Goal: Task Accomplishment & Management: Manage account settings

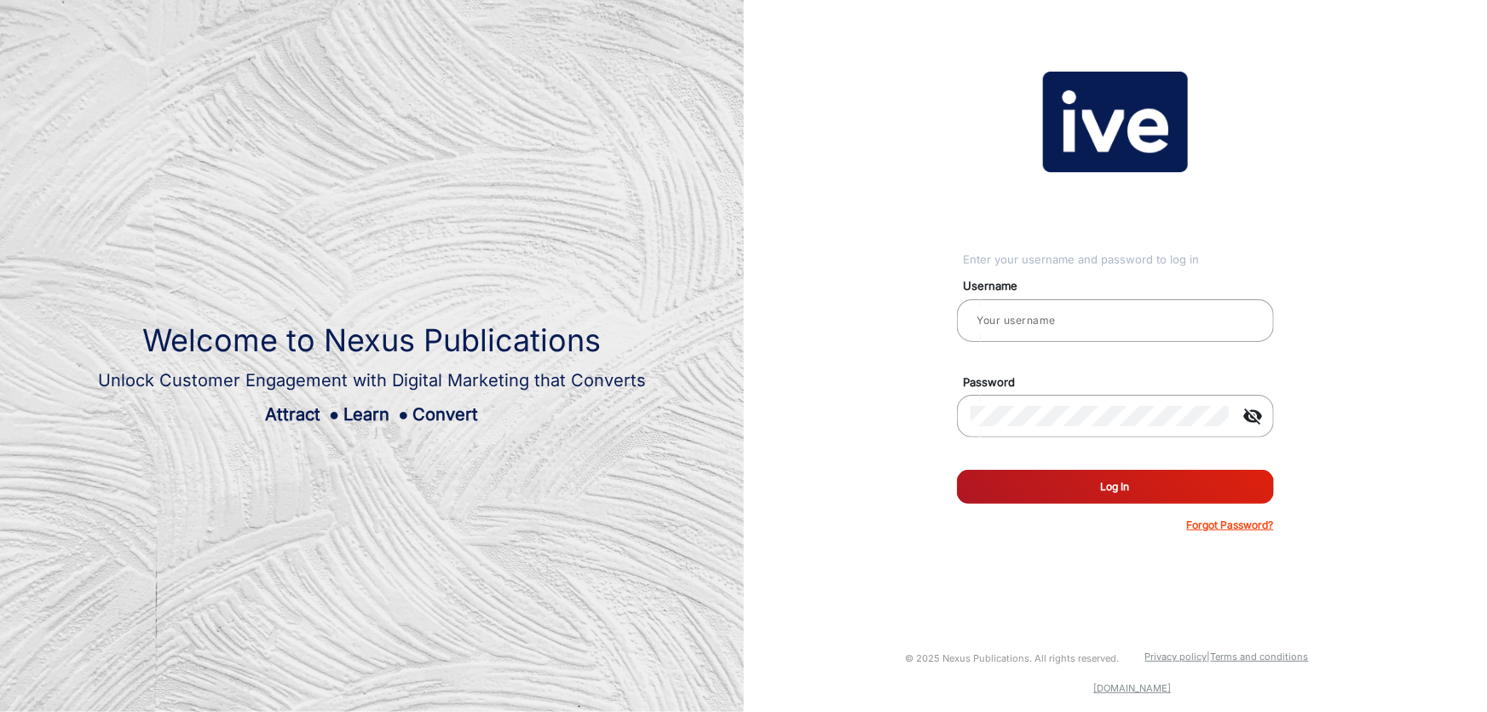
click at [1150, 342] on div at bounding box center [1115, 351] width 317 height 19
click at [1143, 327] on input "email" at bounding box center [1116, 320] width 290 height 20
type input "[PERSON_NAME]"
click at [957, 470] on button "Log In" at bounding box center [1115, 487] width 317 height 34
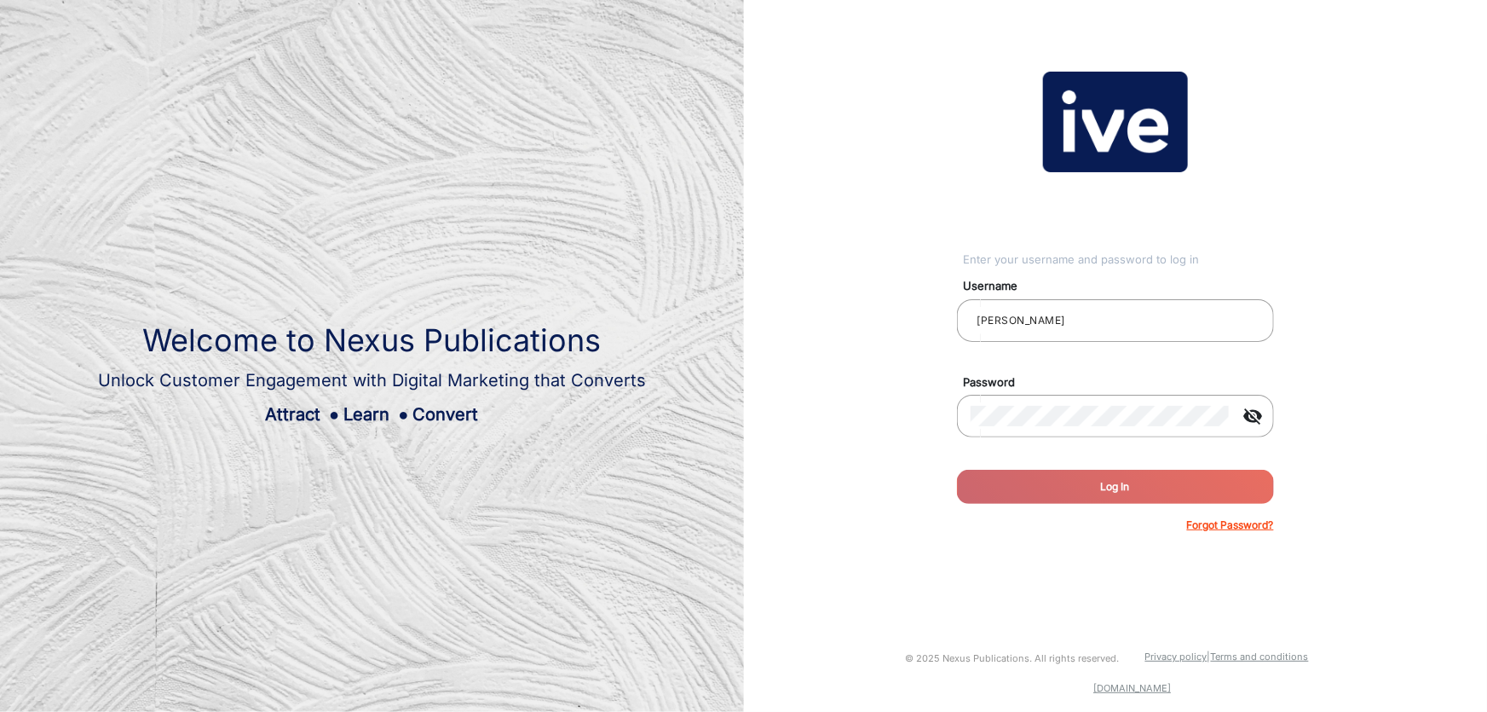
click at [780, 329] on div "Enter your username and password to log in Username [PERSON_NAME] Password visi…" at bounding box center [1116, 302] width 770 height 605
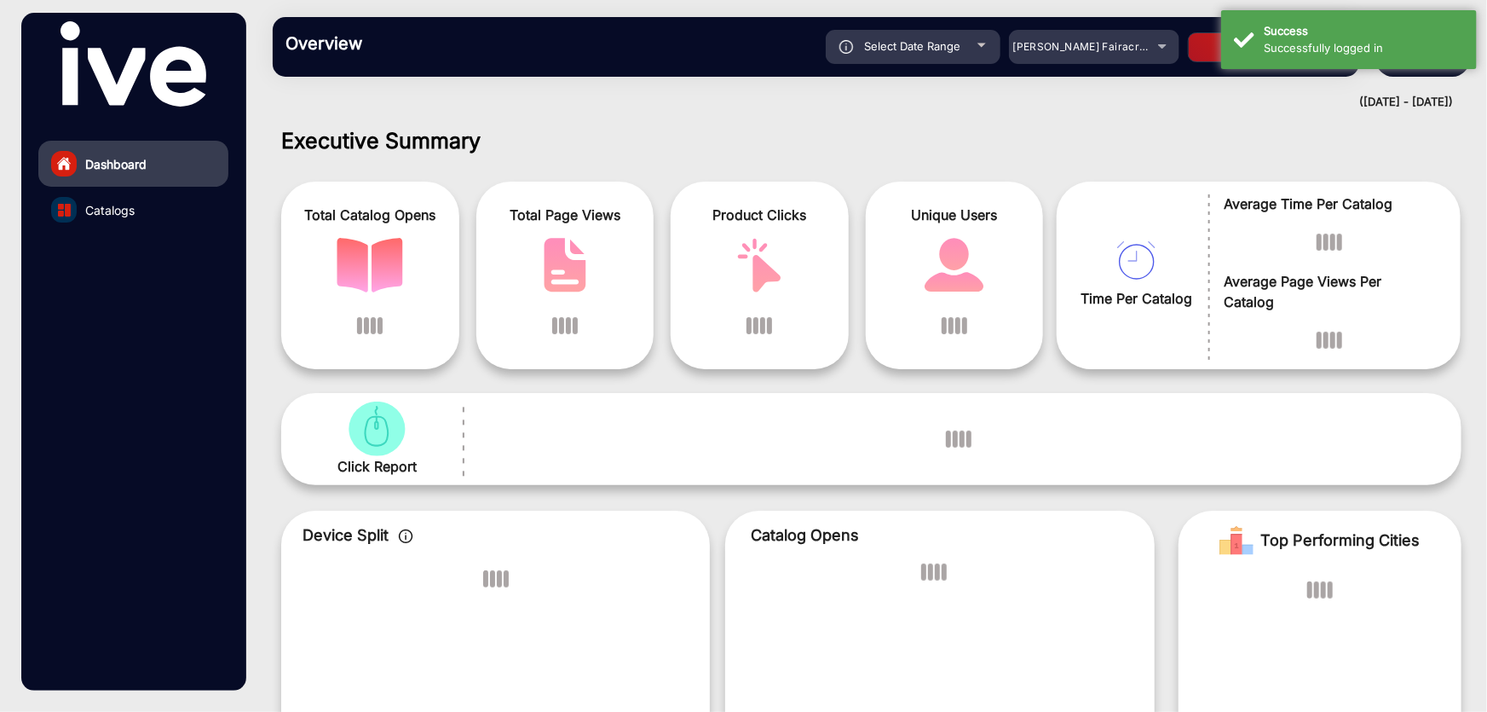
scroll to position [13, 0]
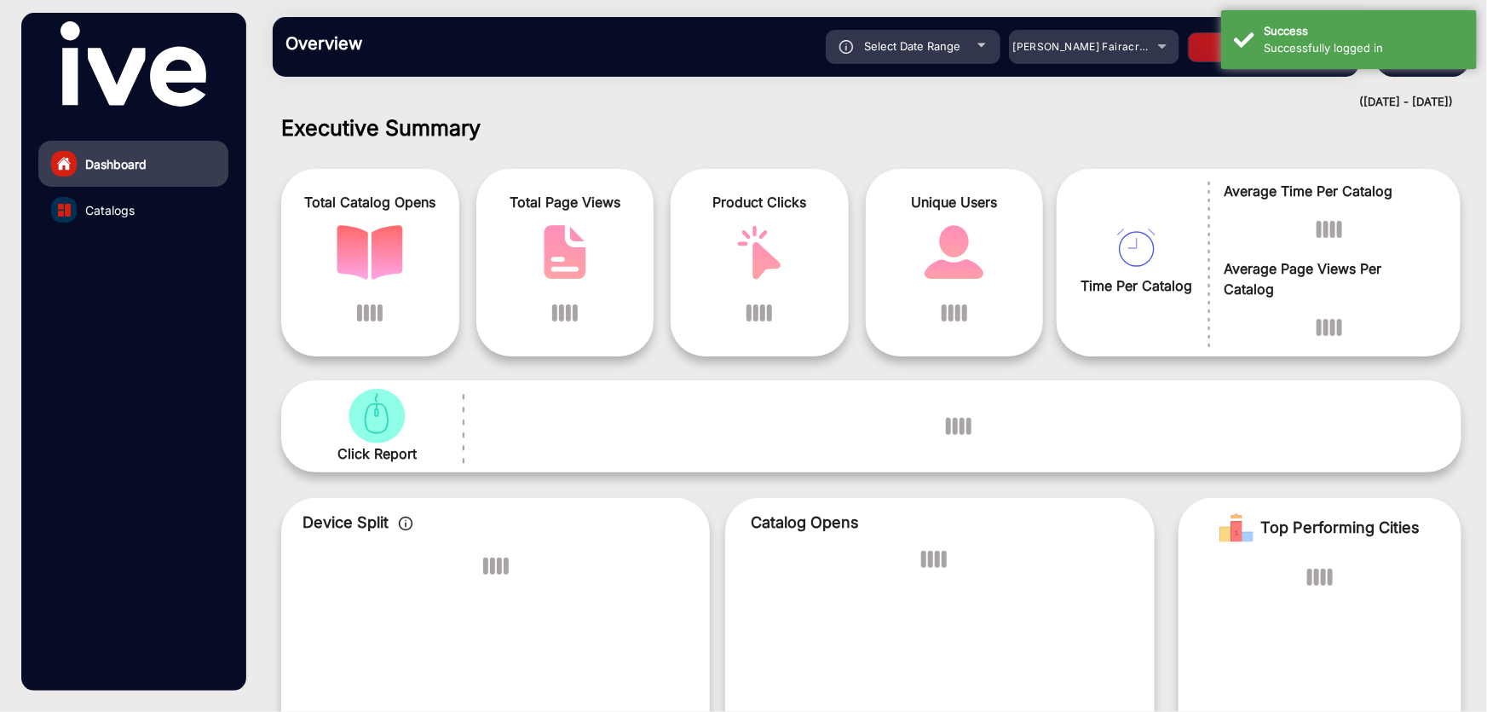
drag, startPoint x: 337, startPoint y: 107, endPoint x: 859, endPoint y: 110, distance: 522.5
click at [720, 149] on div "Total Catalog Opens Total Page Views Product Clicks Unique Users Time Per Catal…" at bounding box center [871, 255] width 1206 height 217
click at [1131, 49] on span "[PERSON_NAME] Fairacre Farms" at bounding box center [1097, 46] width 169 height 13
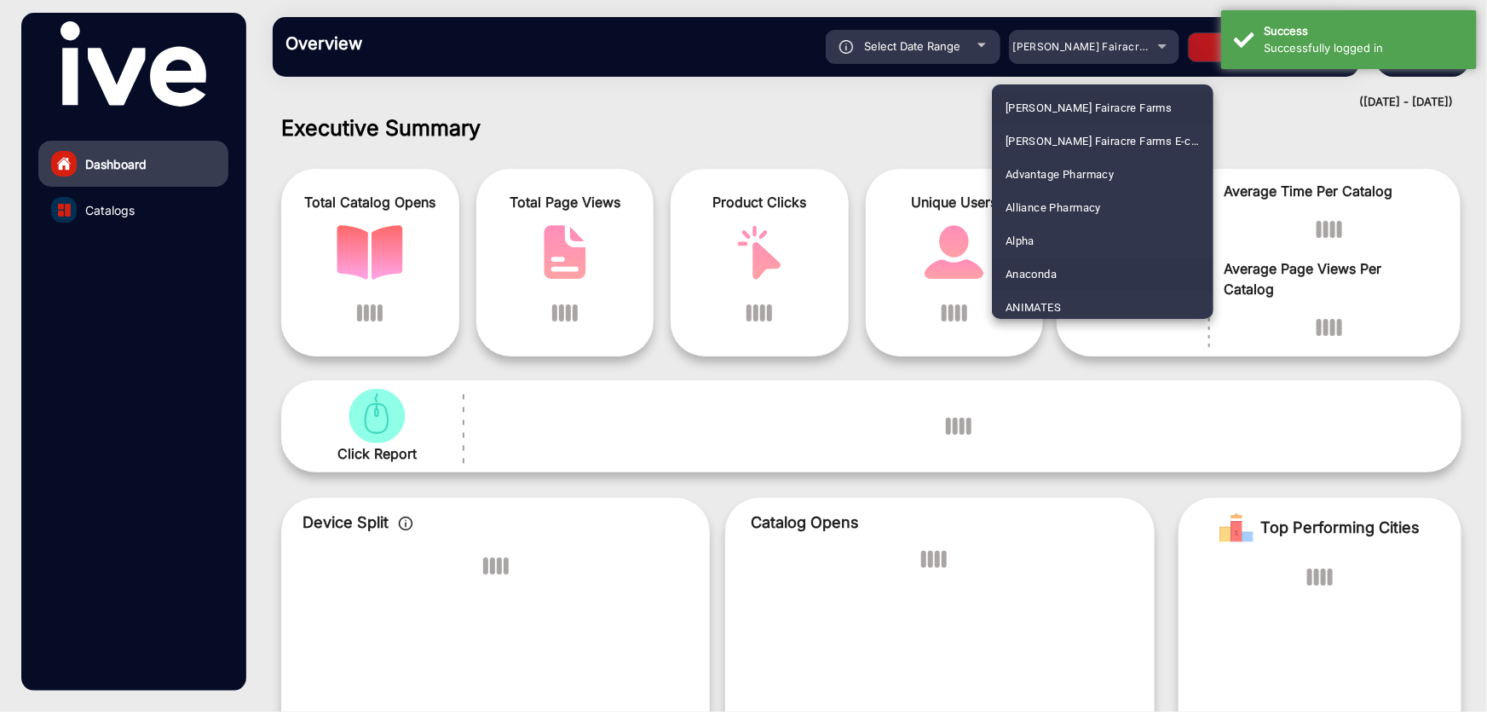
click at [1105, 275] on mat-option "Anaconda" at bounding box center [1103, 273] width 222 height 33
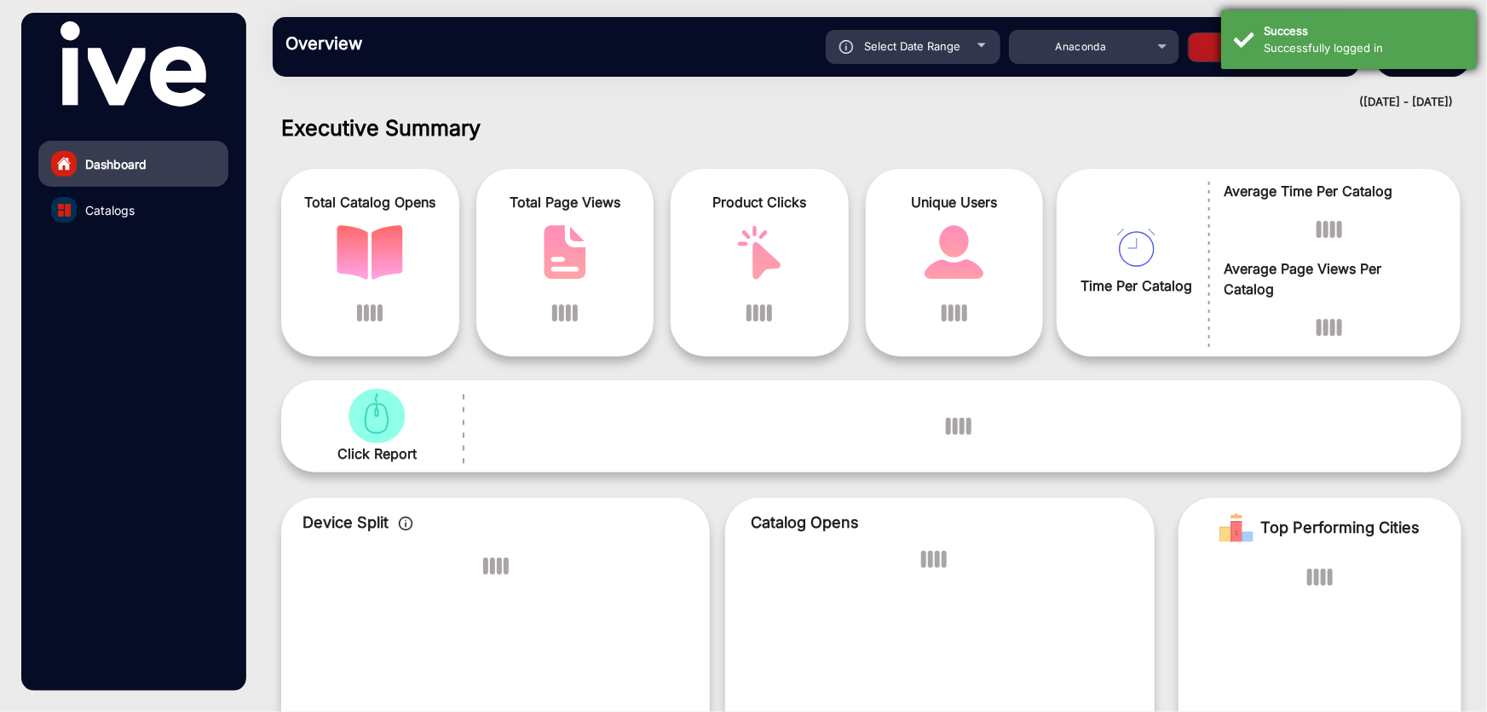
click at [1222, 44] on div "Success Successfully logged in" at bounding box center [1349, 39] width 256 height 59
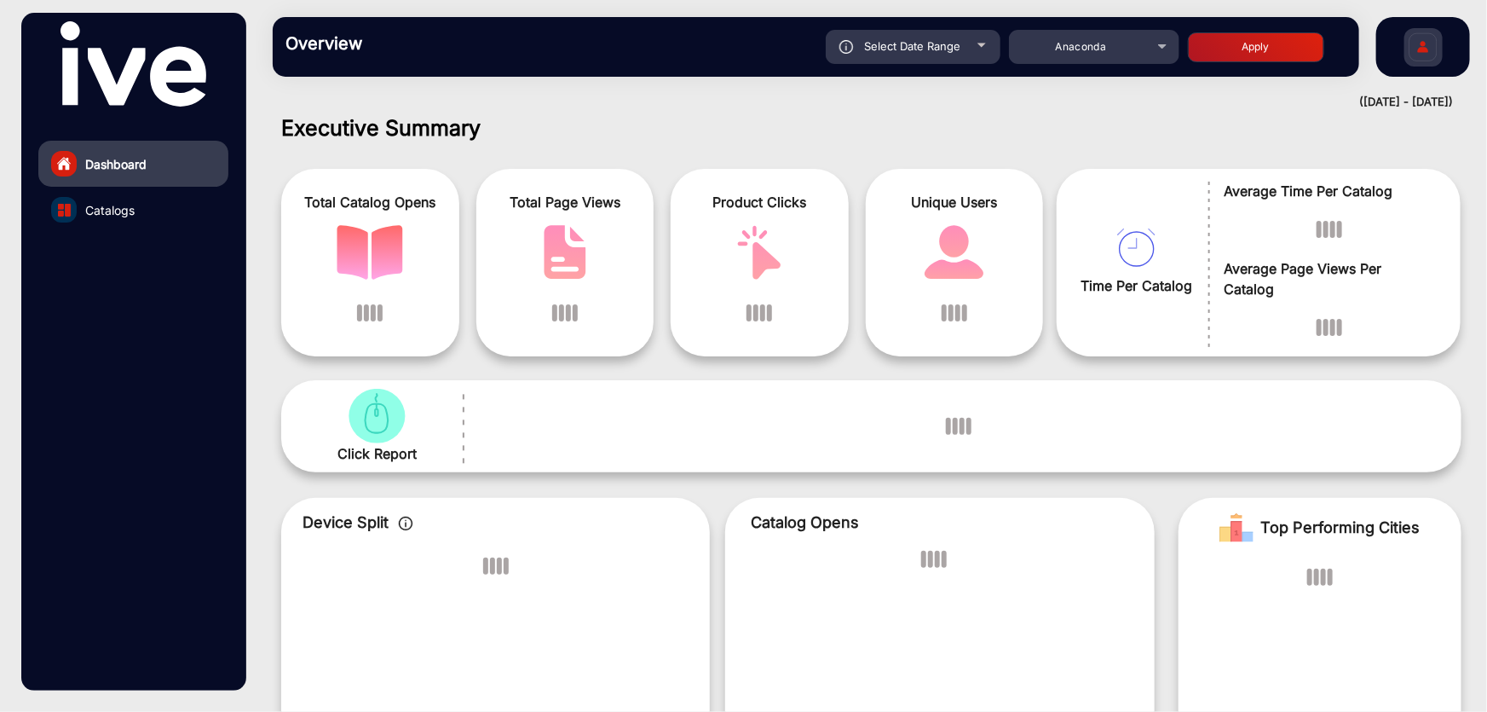
click at [1219, 49] on button "Apply" at bounding box center [1256, 47] width 136 height 30
type input "[DATE]"
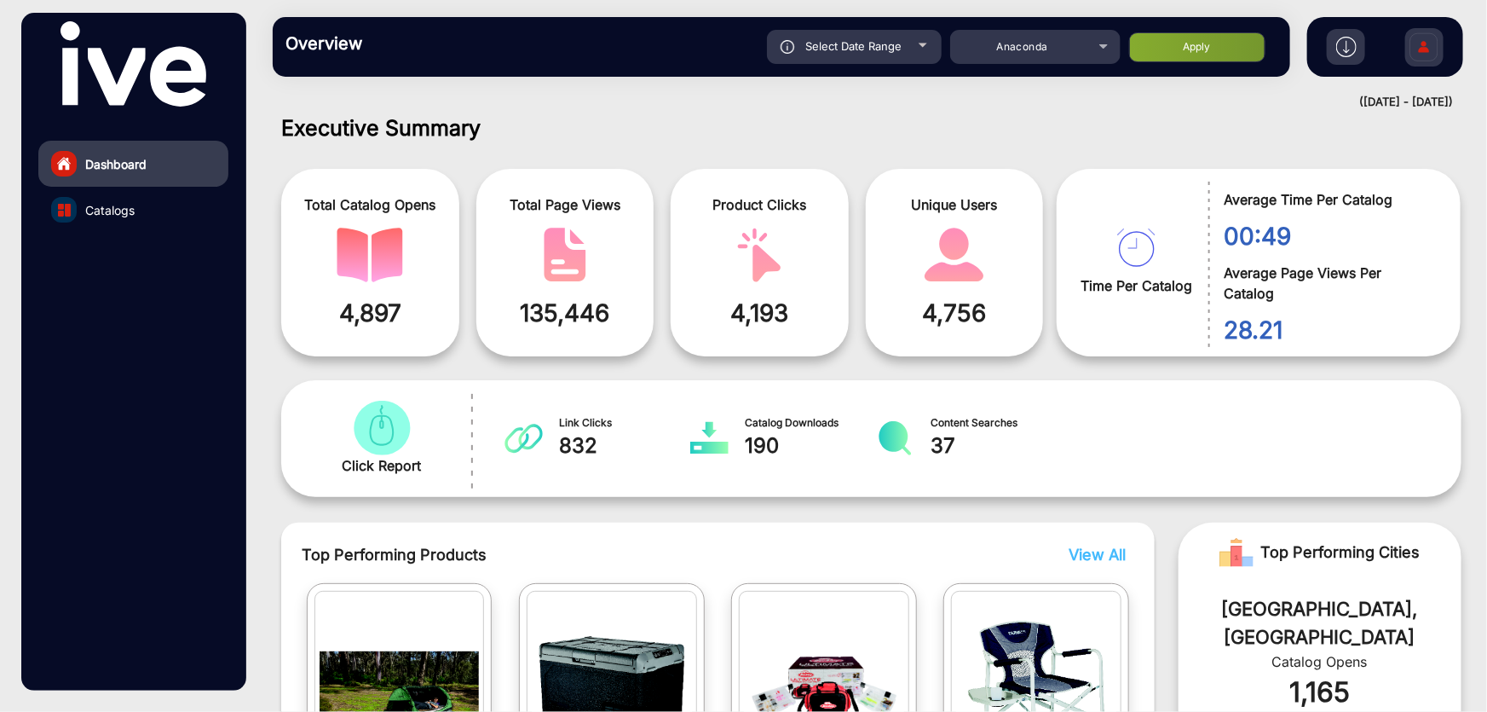
click at [157, 205] on link "Catalogs" at bounding box center [133, 210] width 190 height 46
click at [108, 209] on span "Catalogs" at bounding box center [109, 210] width 49 height 18
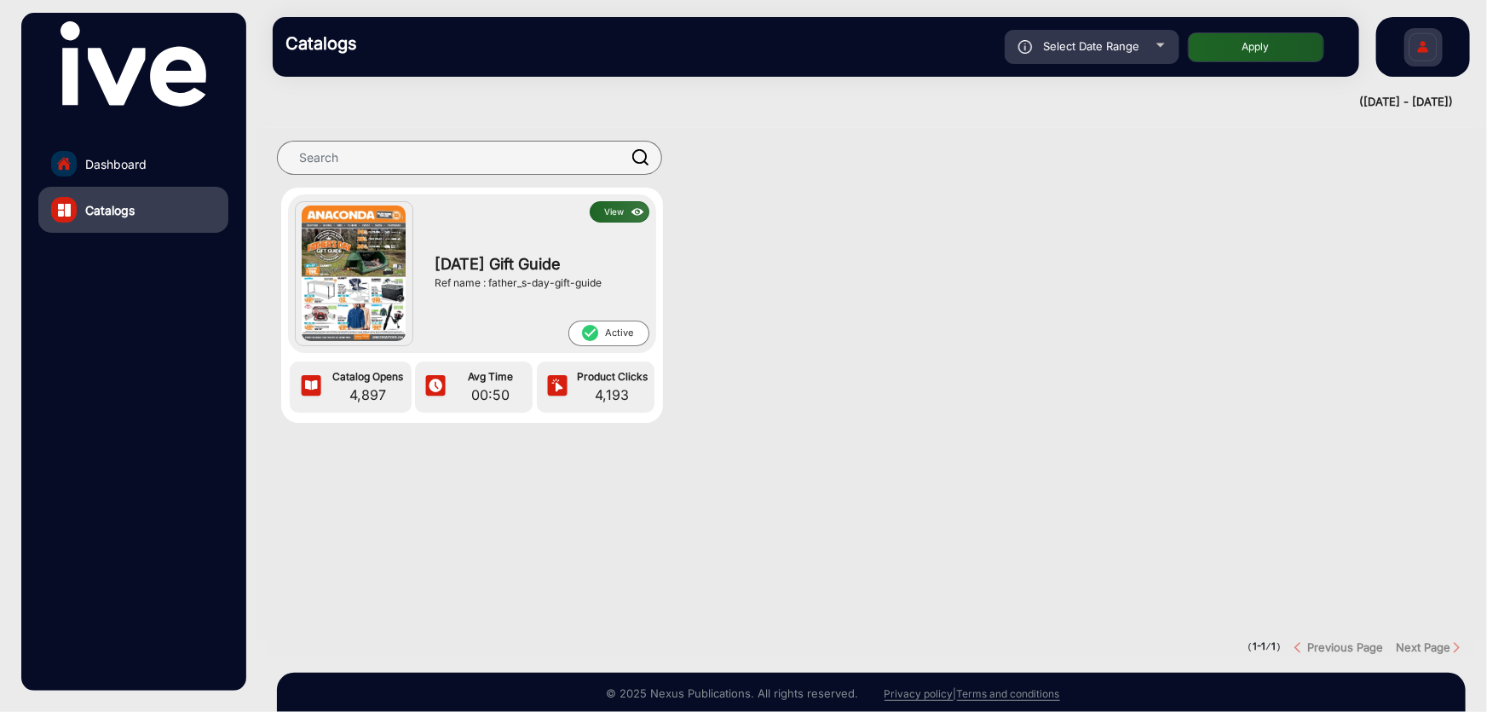
click at [1074, 50] on span "Select Date Range" at bounding box center [1092, 46] width 96 height 14
type input "[DATE]"
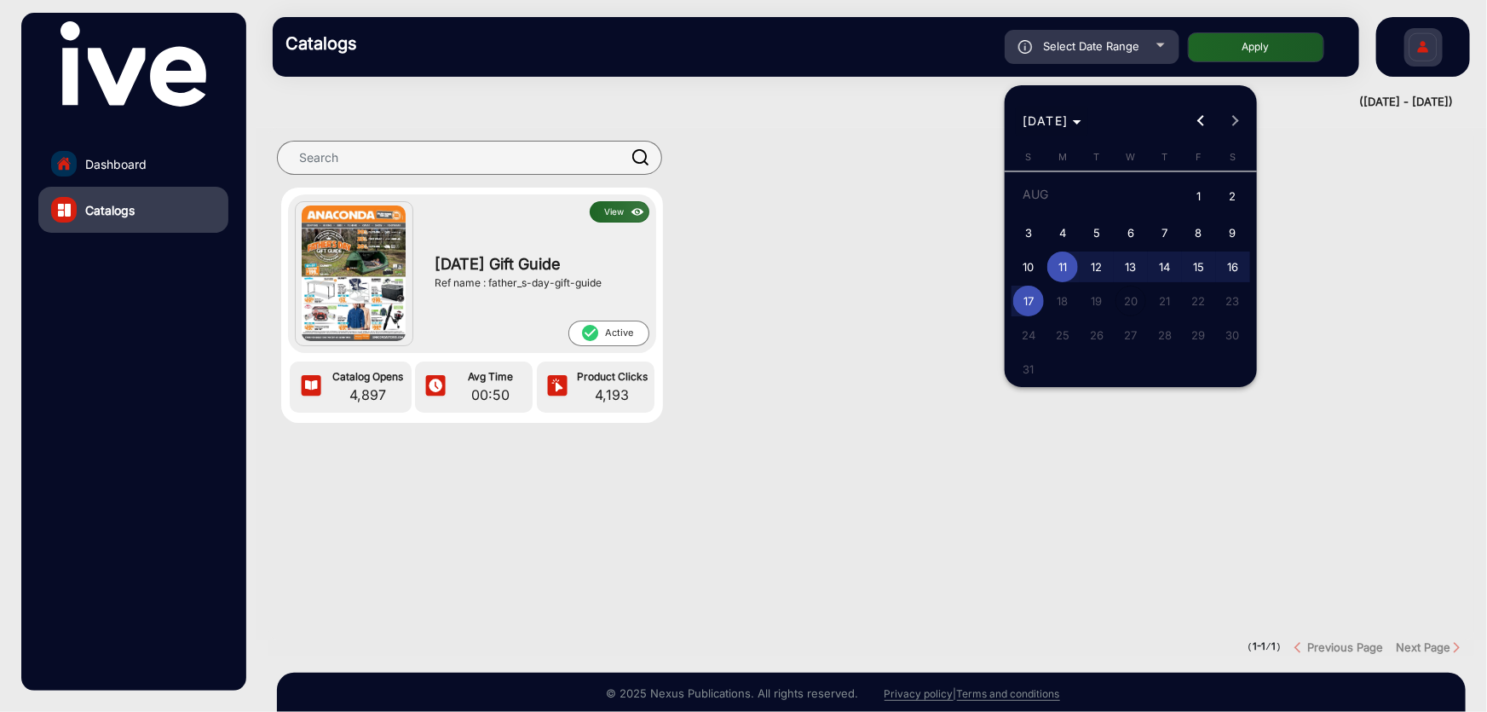
click at [1069, 121] on span "[DATE]" at bounding box center [1046, 120] width 46 height 14
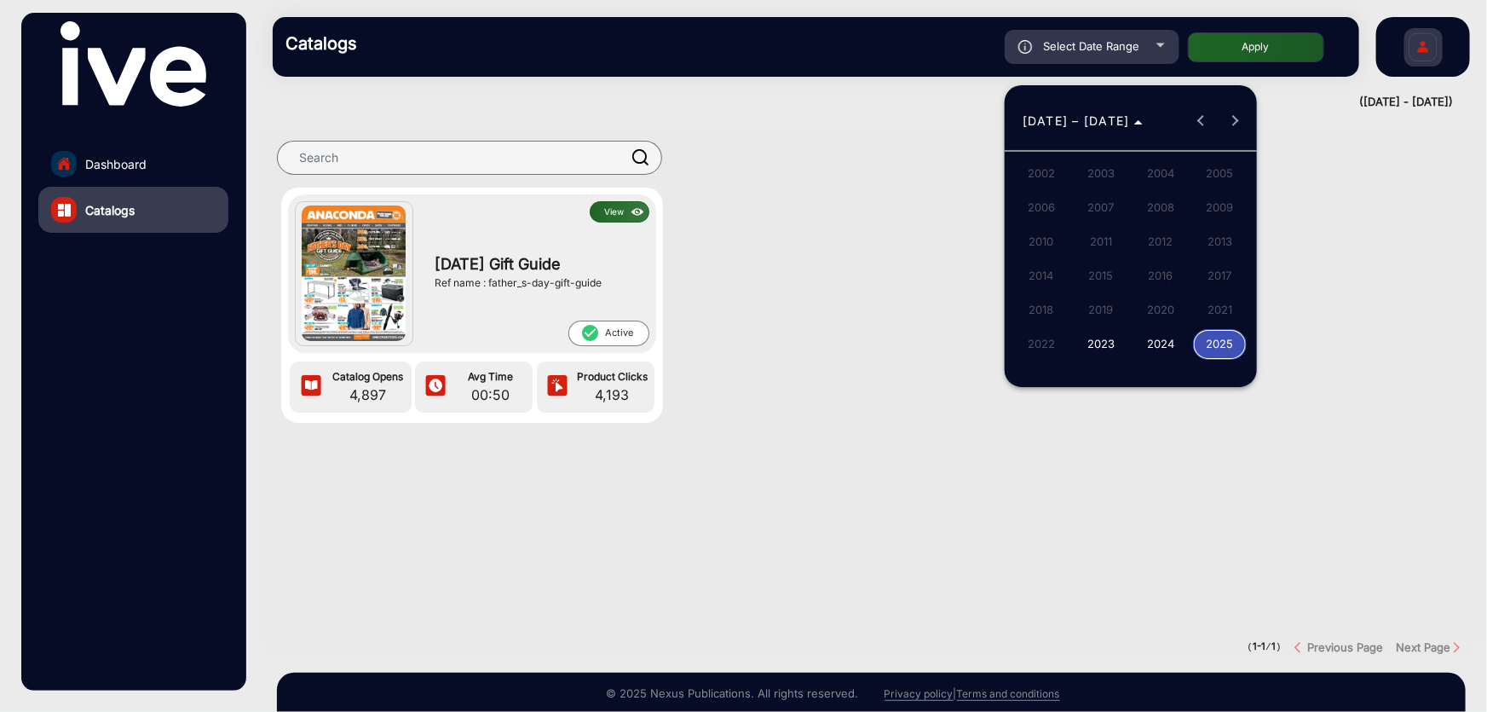
click at [1146, 342] on span "2024" at bounding box center [1161, 344] width 54 height 31
click at [1220, 271] on span "DEC" at bounding box center [1220, 276] width 54 height 31
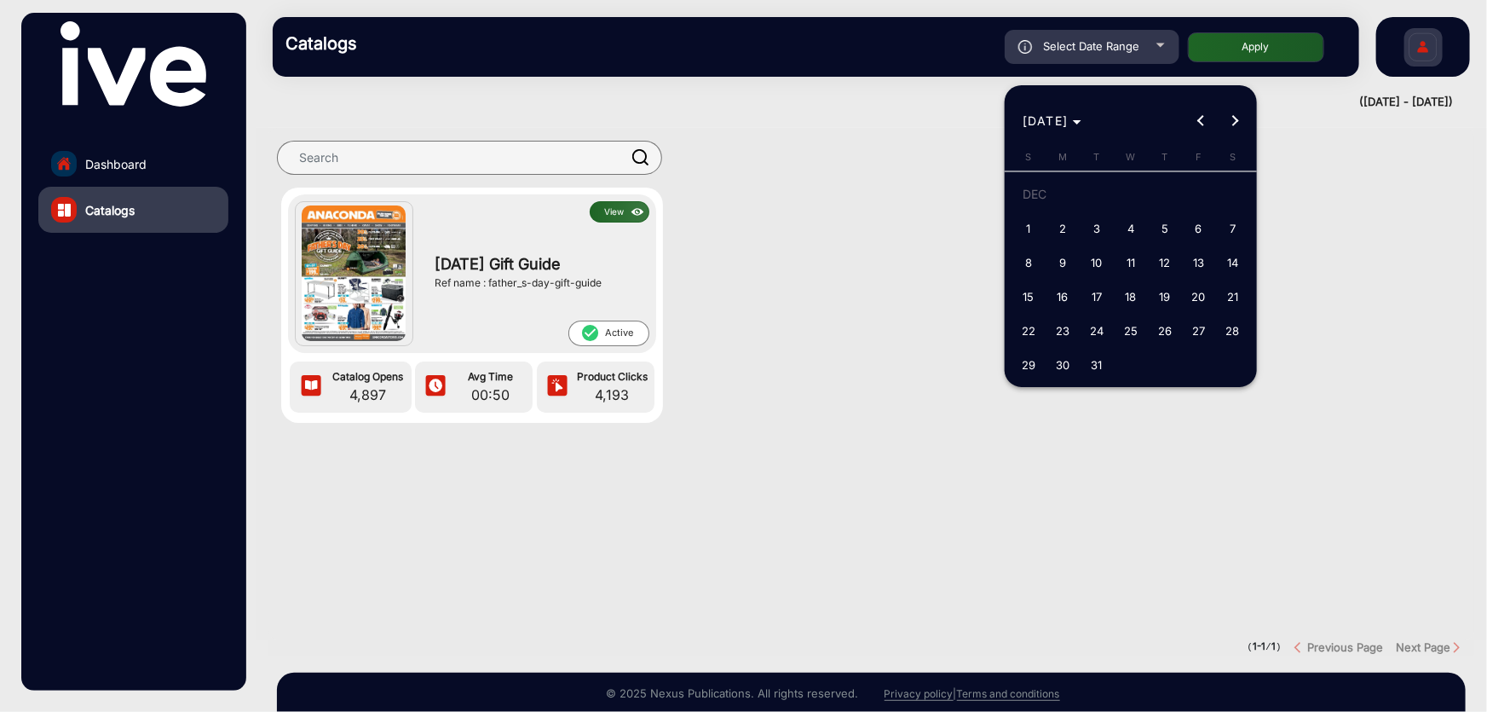
click at [1060, 236] on span "2" at bounding box center [1062, 228] width 31 height 31
type input "[DATE]"
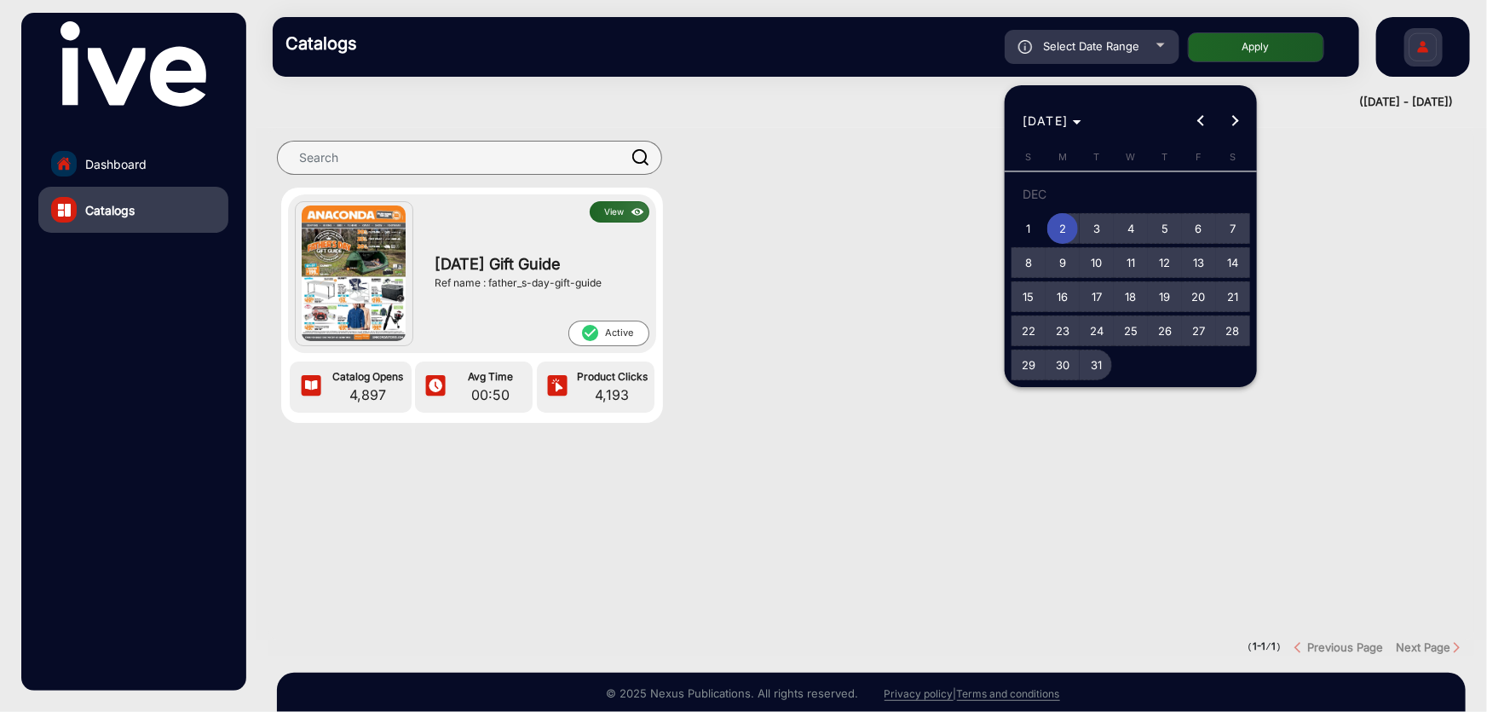
click at [1092, 366] on span "31" at bounding box center [1097, 364] width 31 height 31
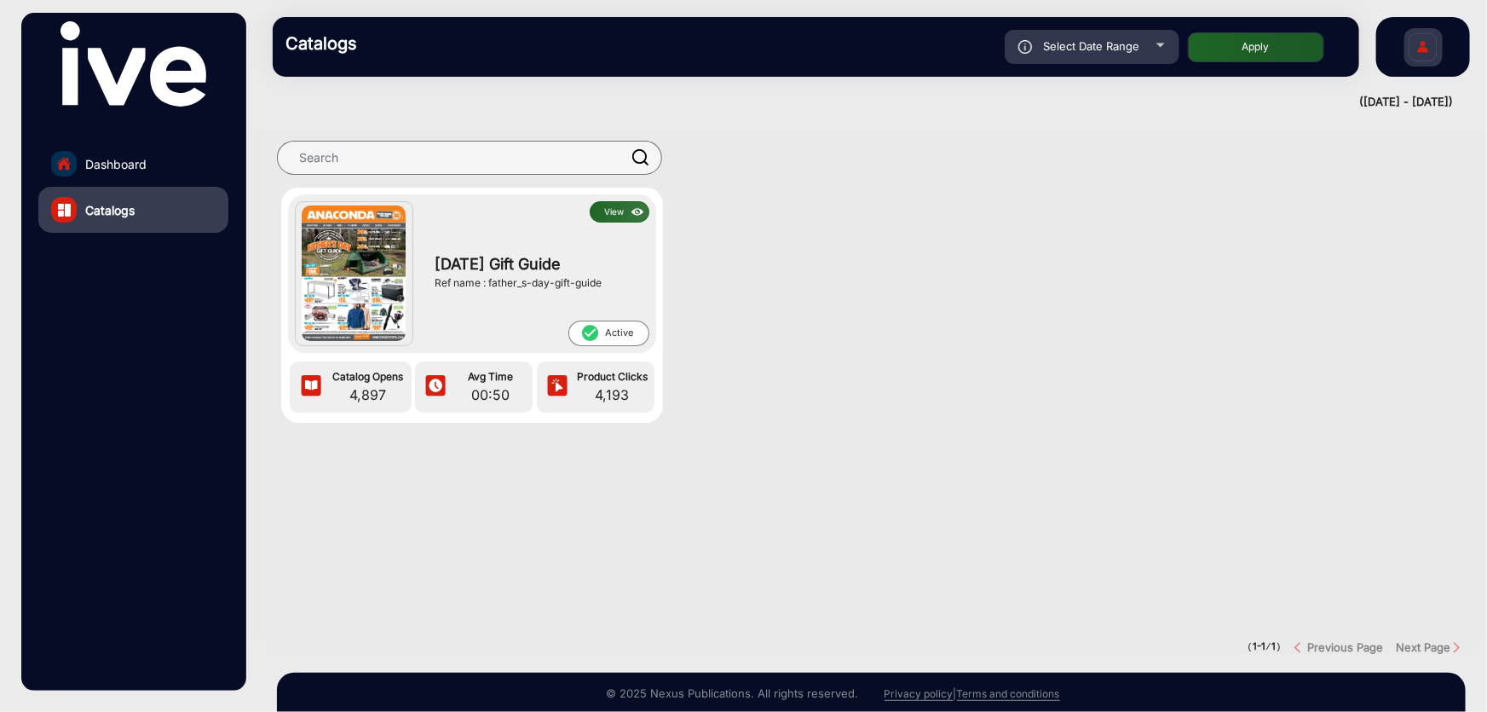
type input "[DATE]"
click at [1239, 49] on button "Apply" at bounding box center [1256, 47] width 136 height 30
type input "[DATE]"
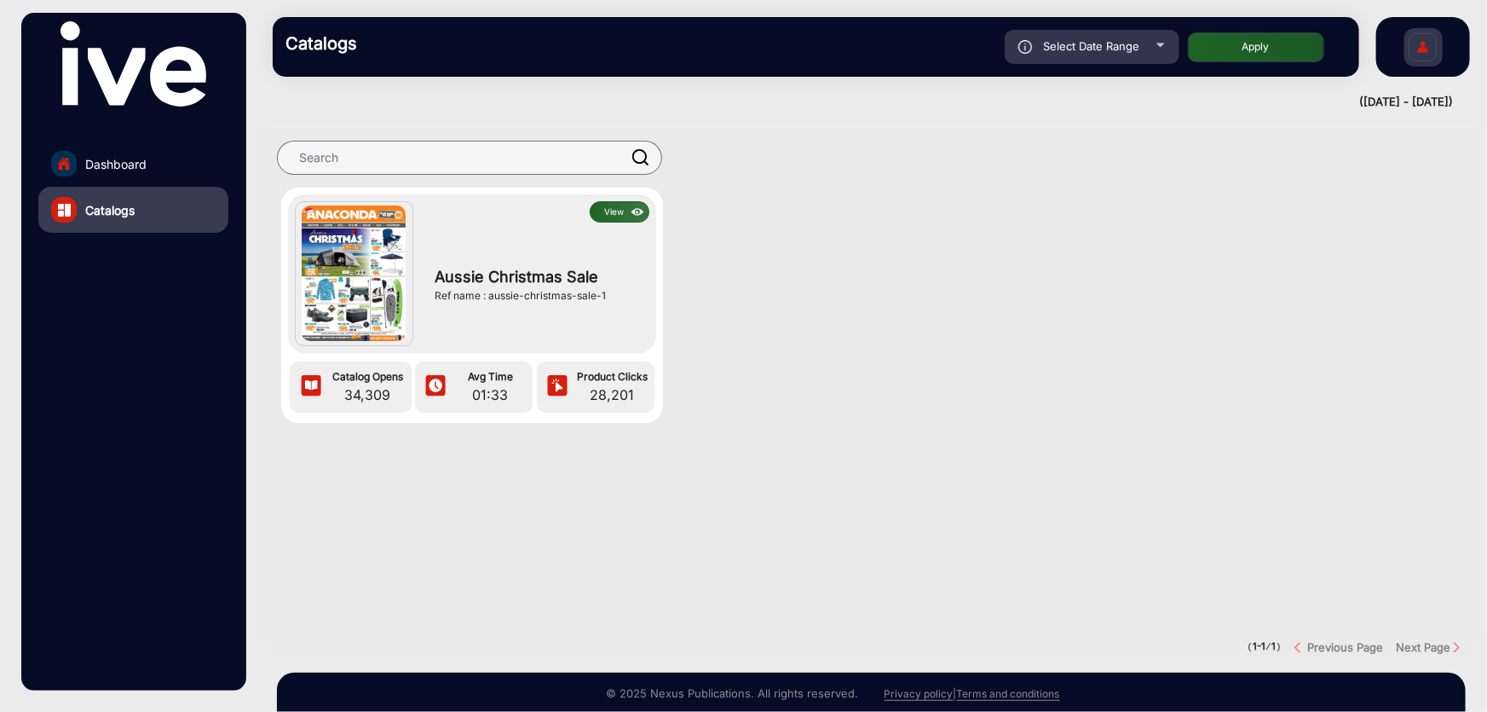
click at [628, 211] on img at bounding box center [638, 212] width 20 height 19
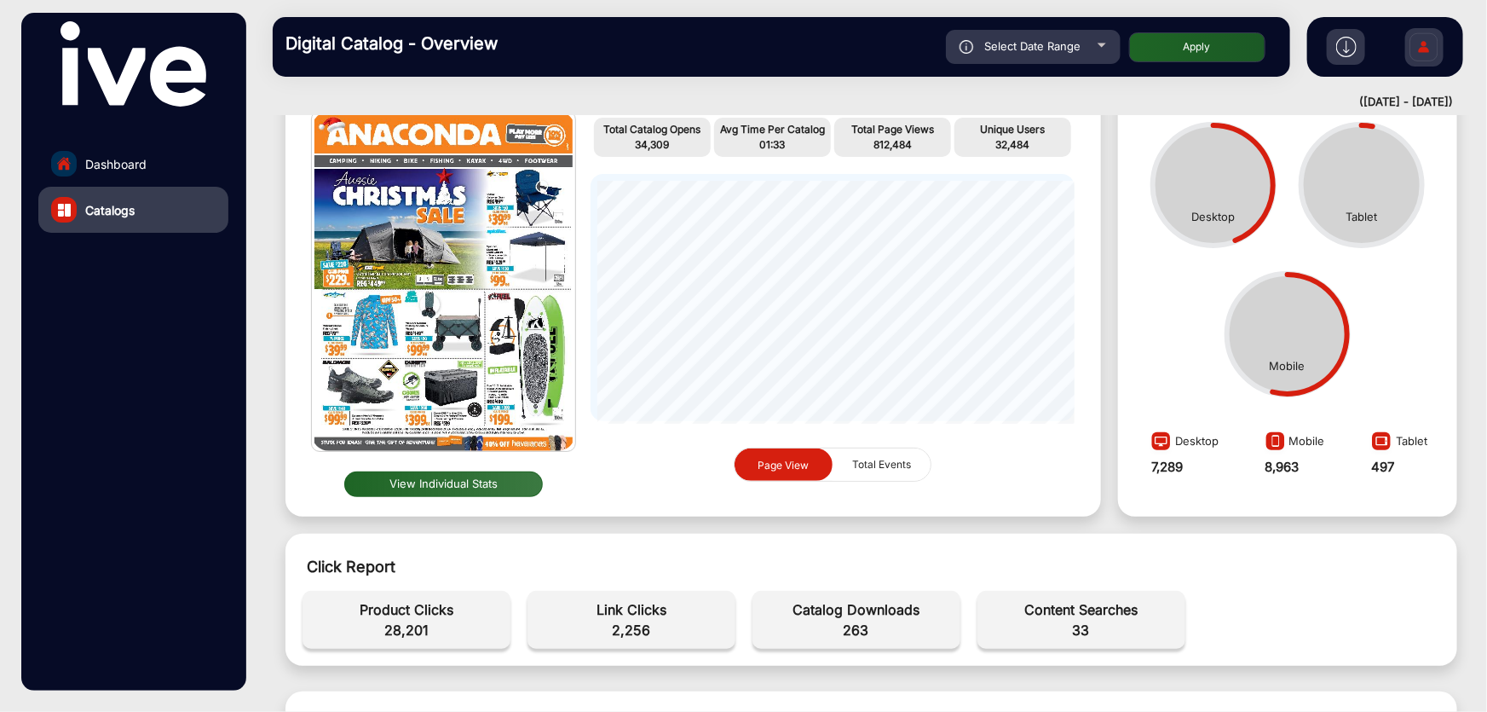
scroll to position [413, 0]
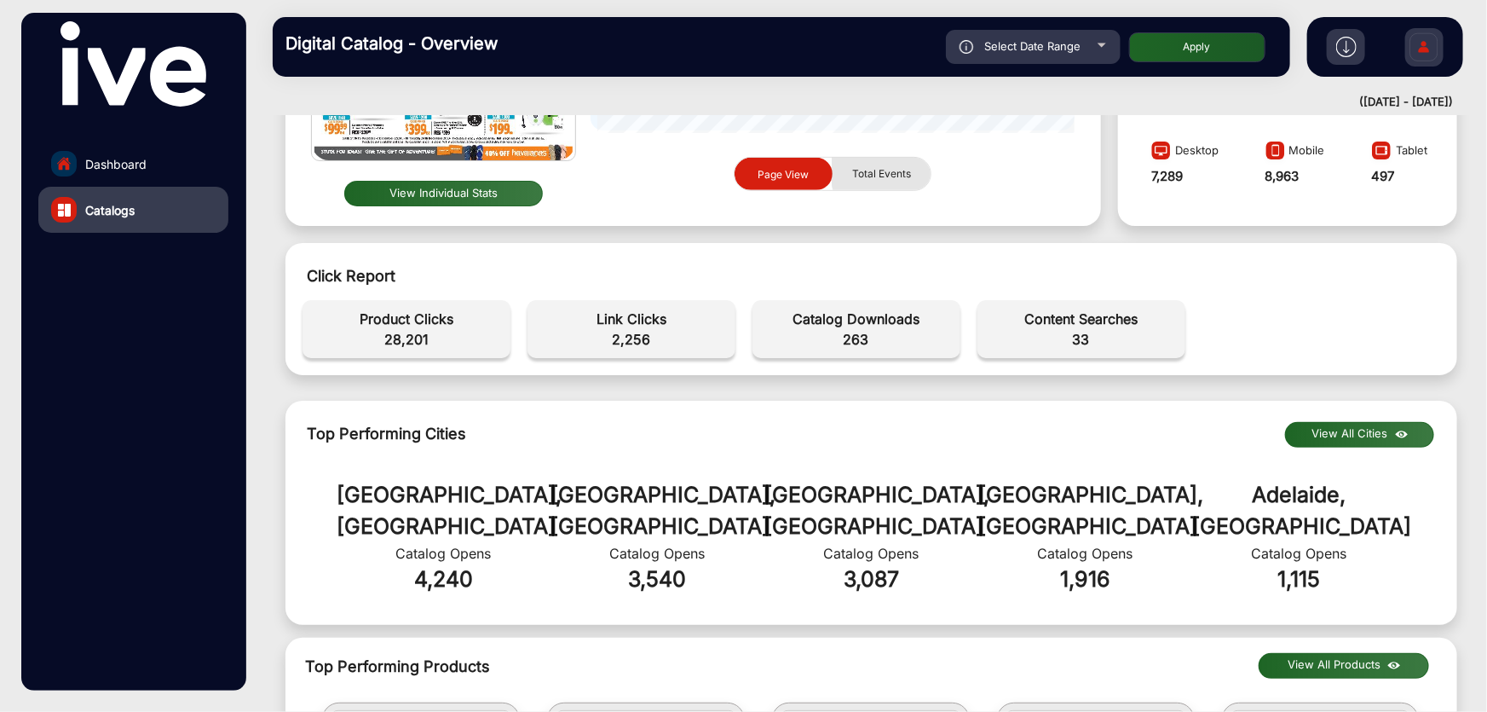
click at [912, 165] on span "Total Events" at bounding box center [881, 174] width 79 height 32
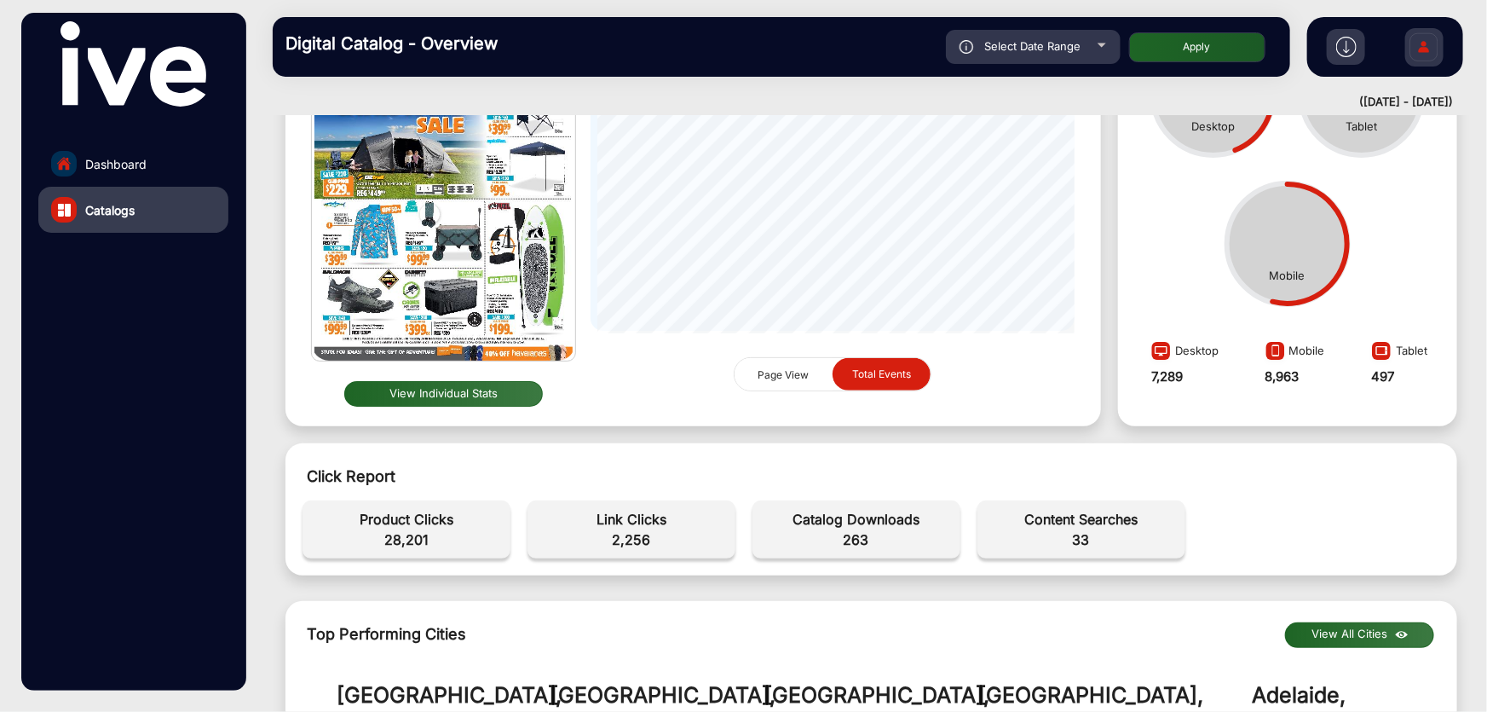
scroll to position [0, 0]
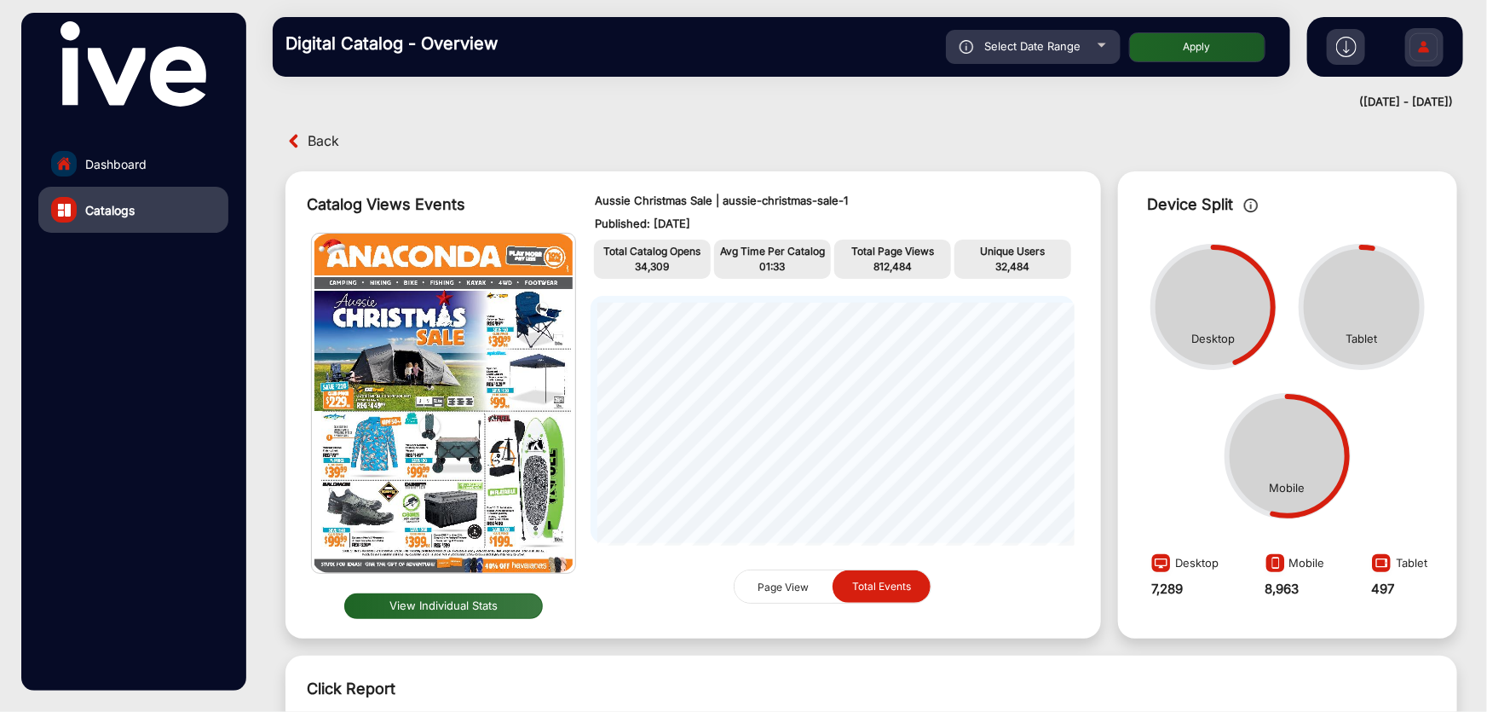
drag, startPoint x: 793, startPoint y: 603, endPoint x: 810, endPoint y: 591, distance: 20.3
click at [793, 601] on span "Page View" at bounding box center [784, 586] width 72 height 33
click at [851, 583] on span "Total Events" at bounding box center [881, 586] width 79 height 32
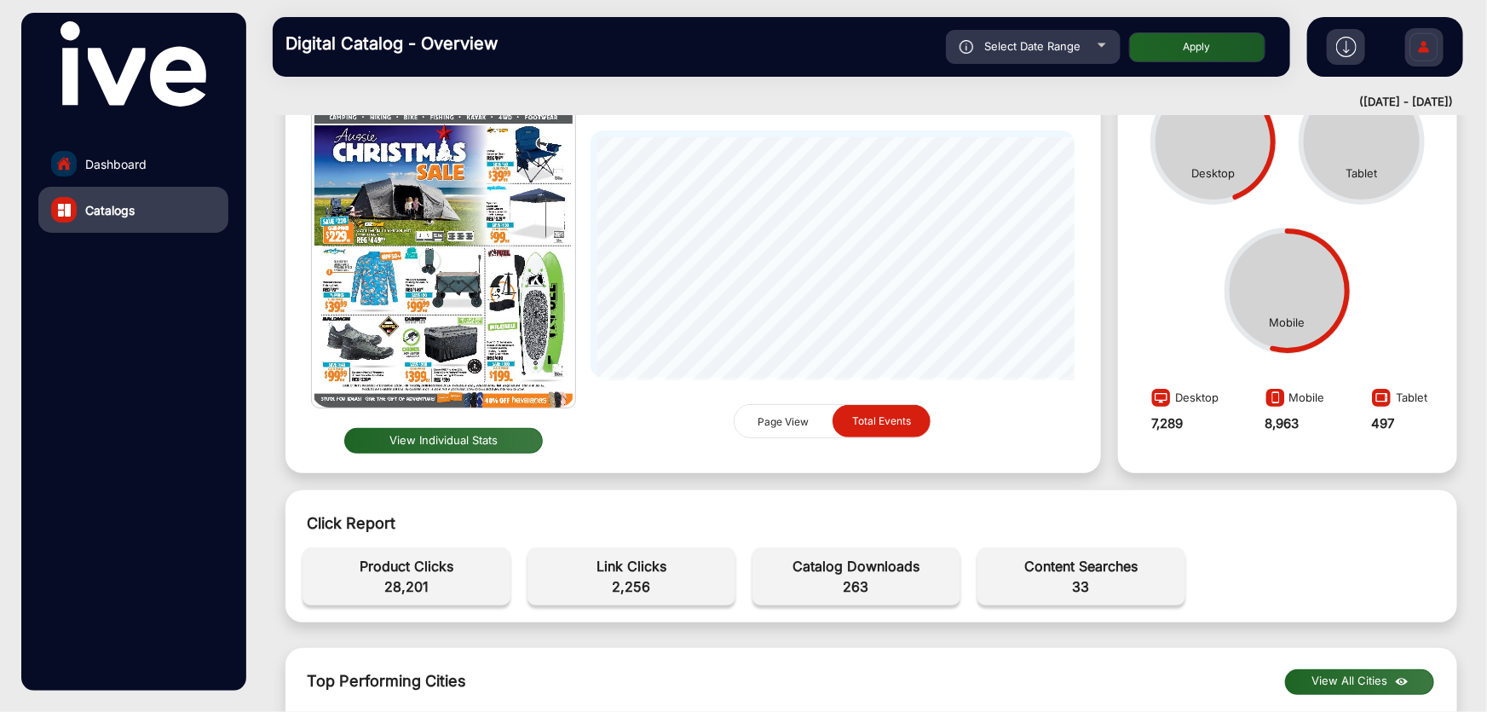
click at [498, 443] on button "View Individual Stats" at bounding box center [443, 441] width 199 height 26
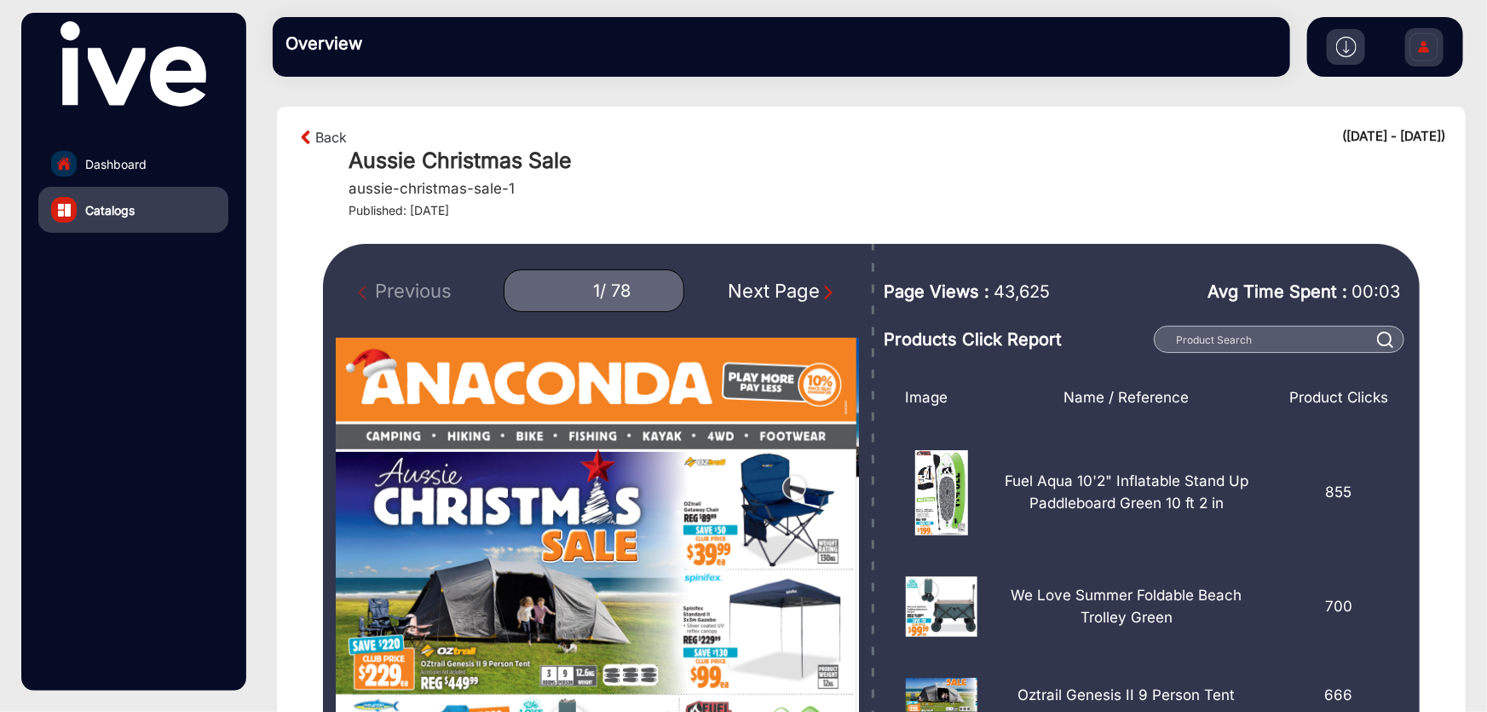
click at [799, 290] on div "Next Page" at bounding box center [782, 291] width 109 height 28
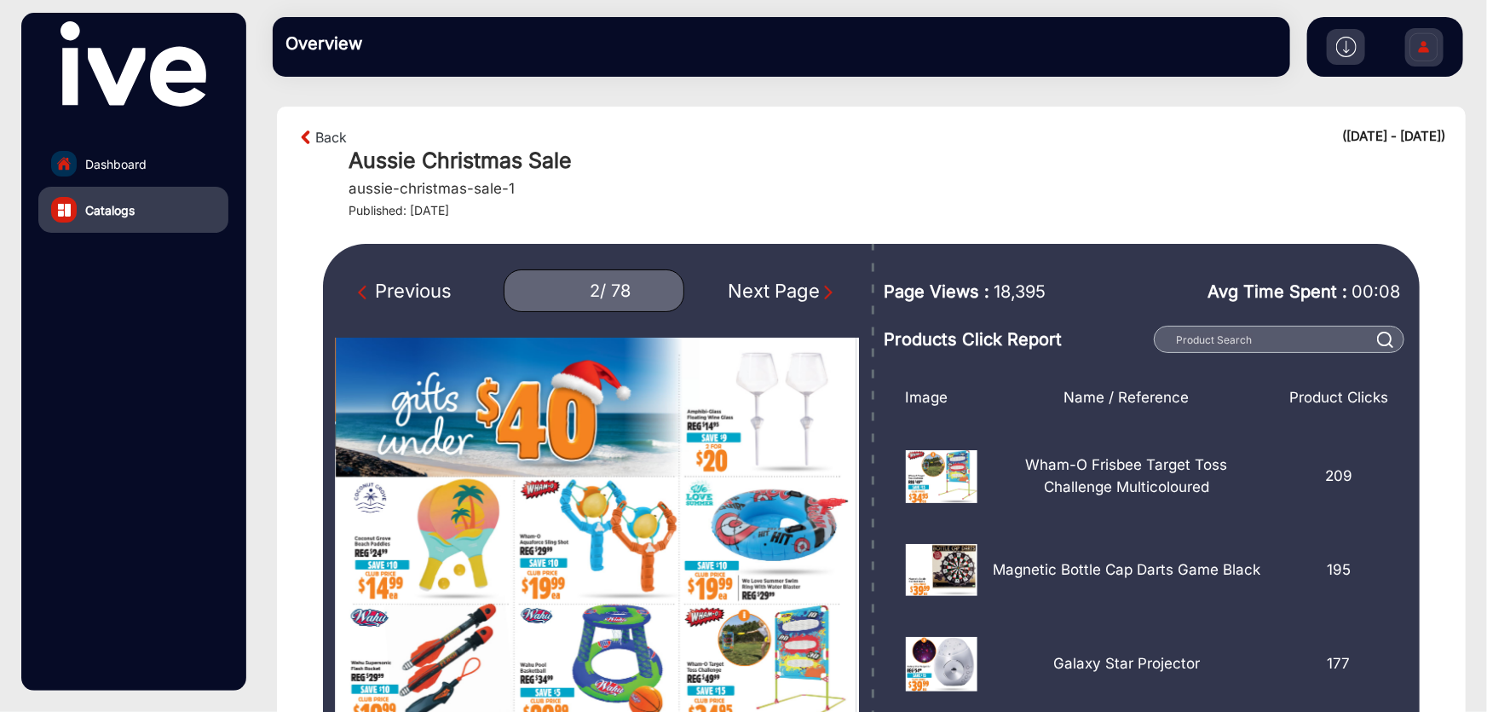
click at [430, 282] on div "Previous" at bounding box center [405, 291] width 94 height 28
type input "1"
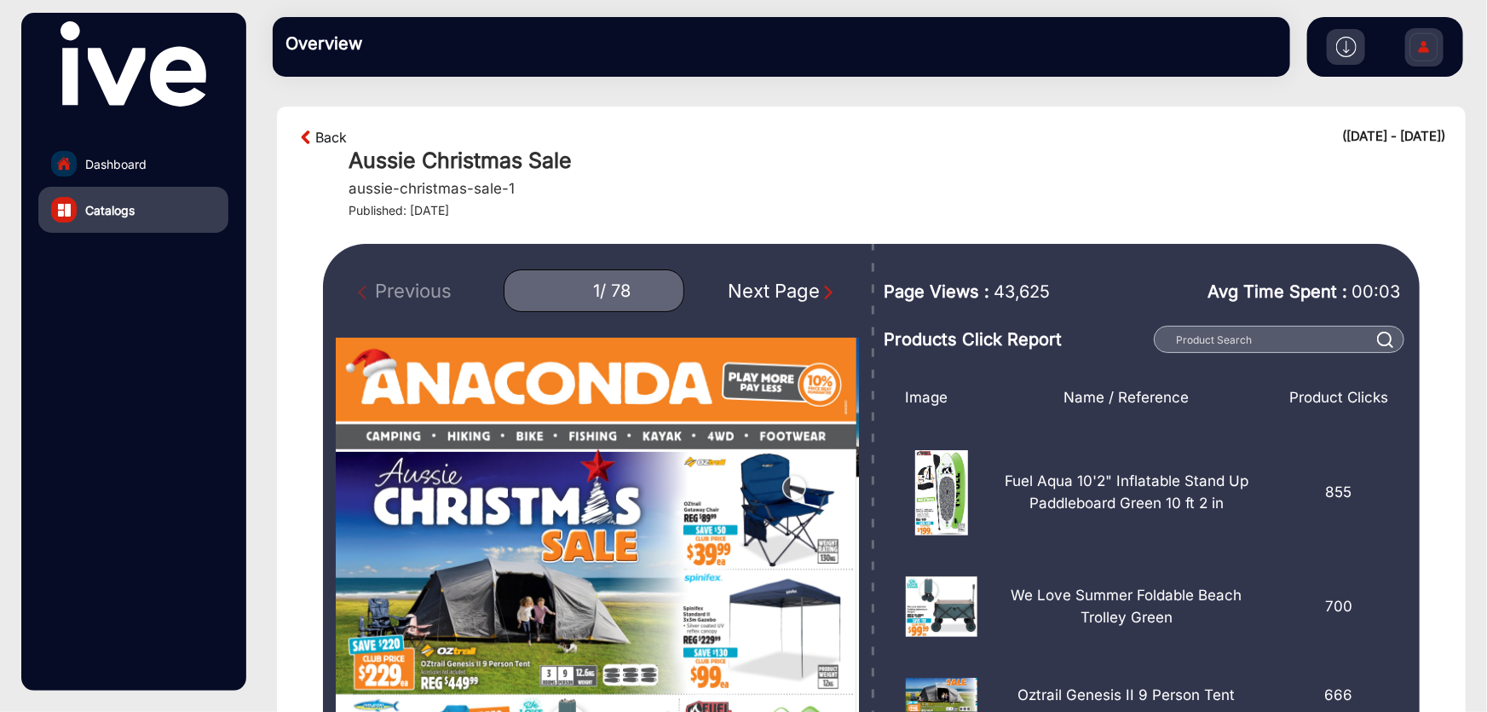
click at [331, 134] on link "Back" at bounding box center [331, 137] width 32 height 20
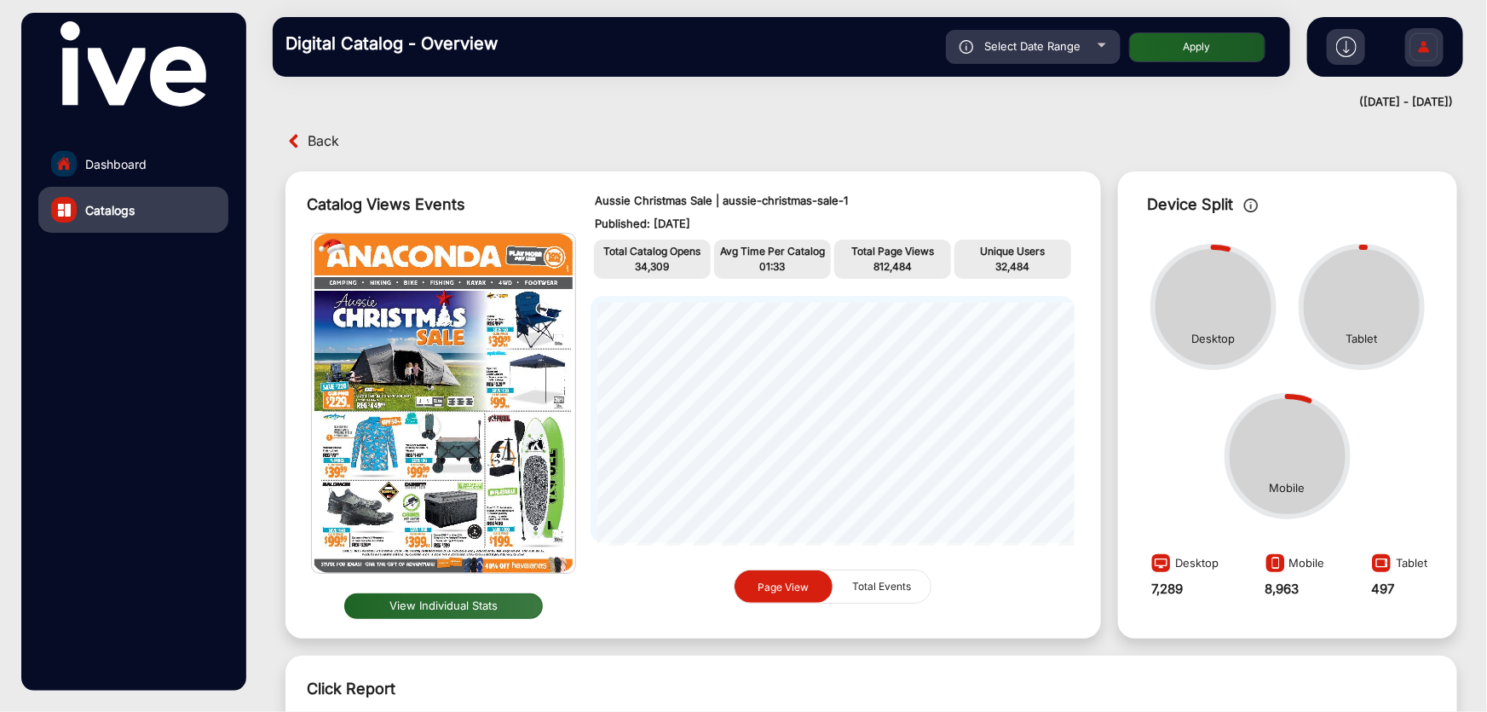
scroll to position [13, 0]
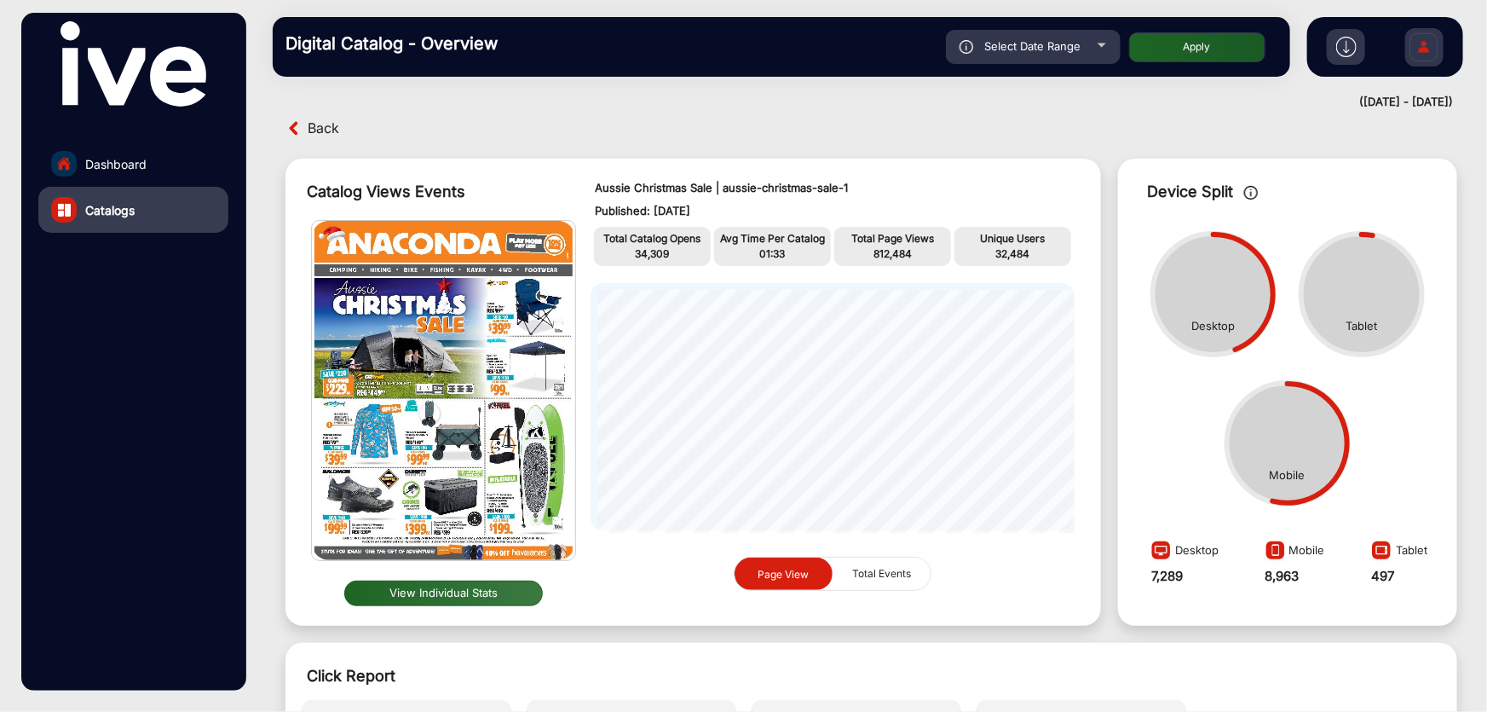
click at [493, 589] on button "View Individual Stats" at bounding box center [443, 593] width 199 height 26
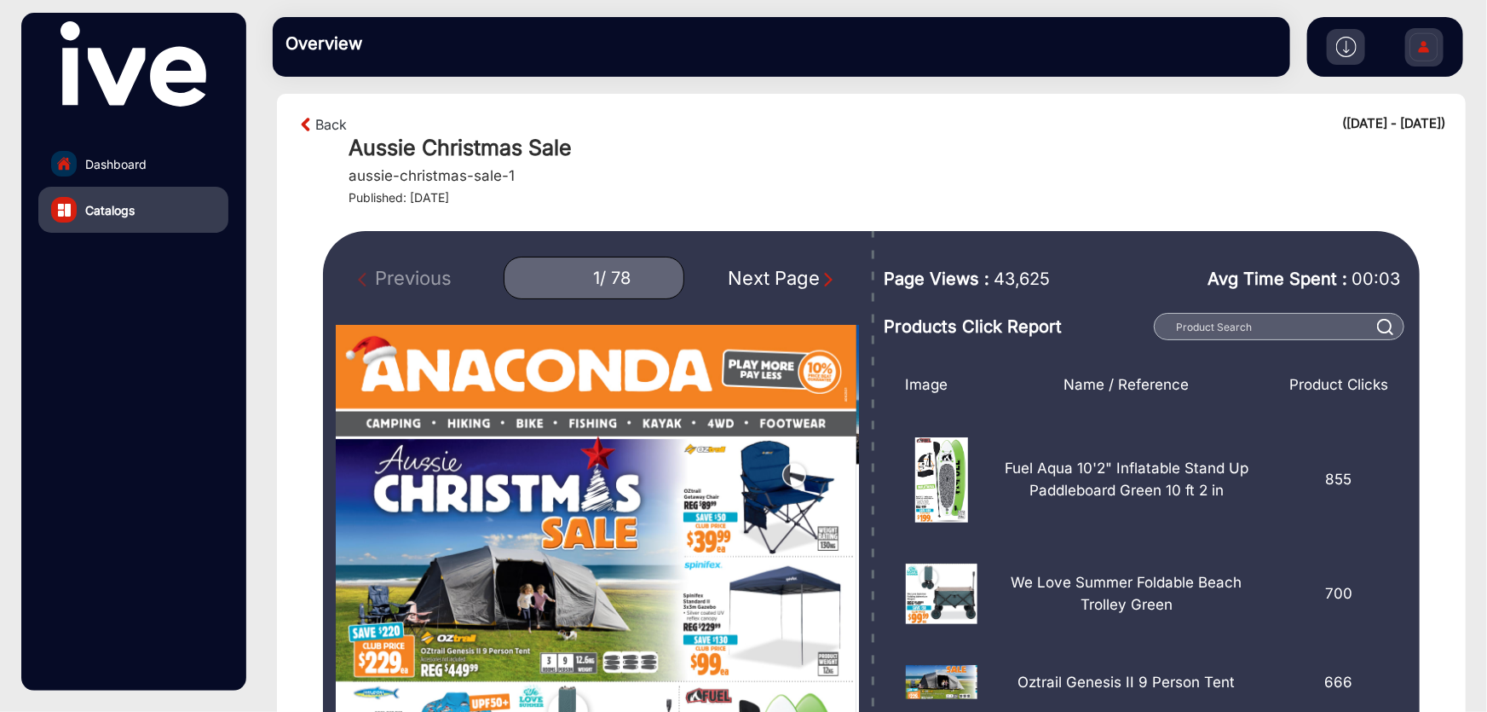
click at [185, 174] on link "Dashboard" at bounding box center [133, 164] width 190 height 46
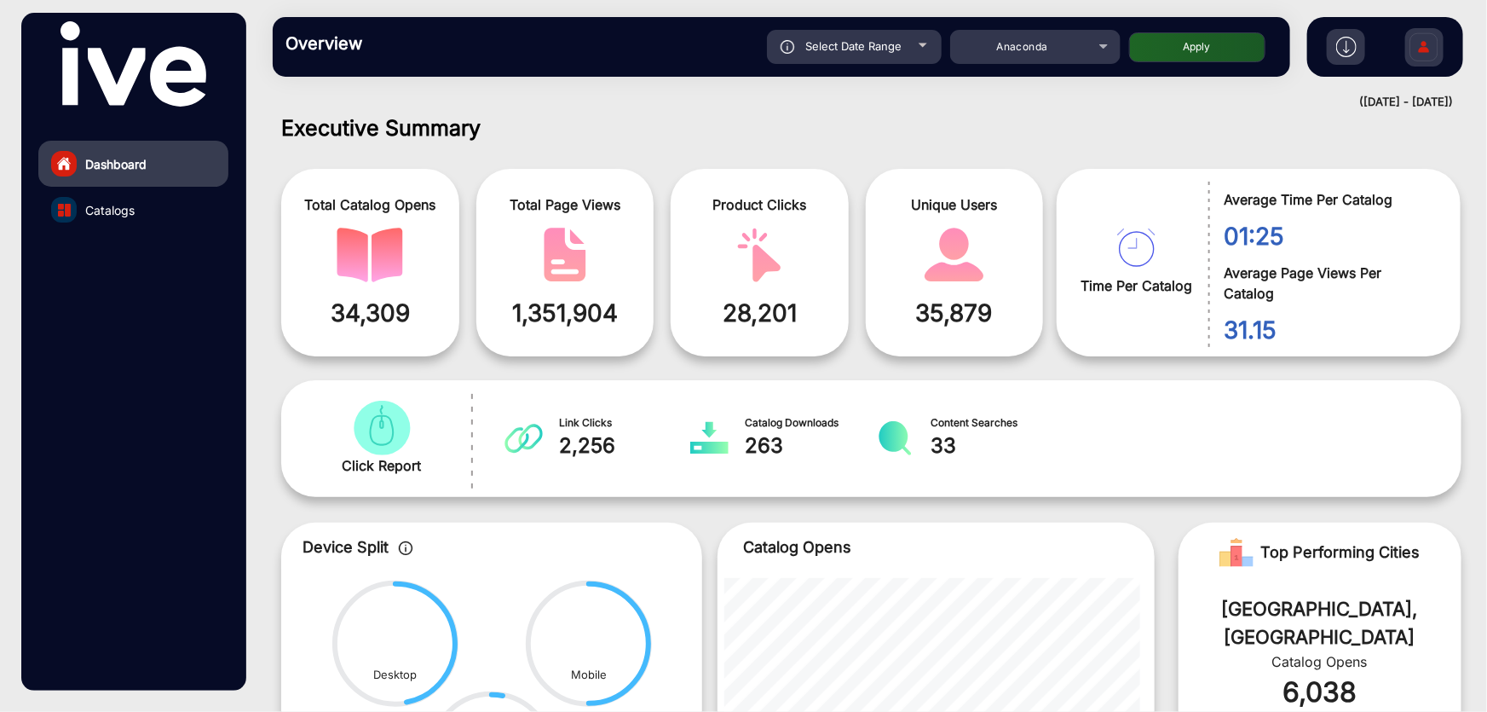
click at [1418, 46] on img at bounding box center [1424, 50] width 36 height 60
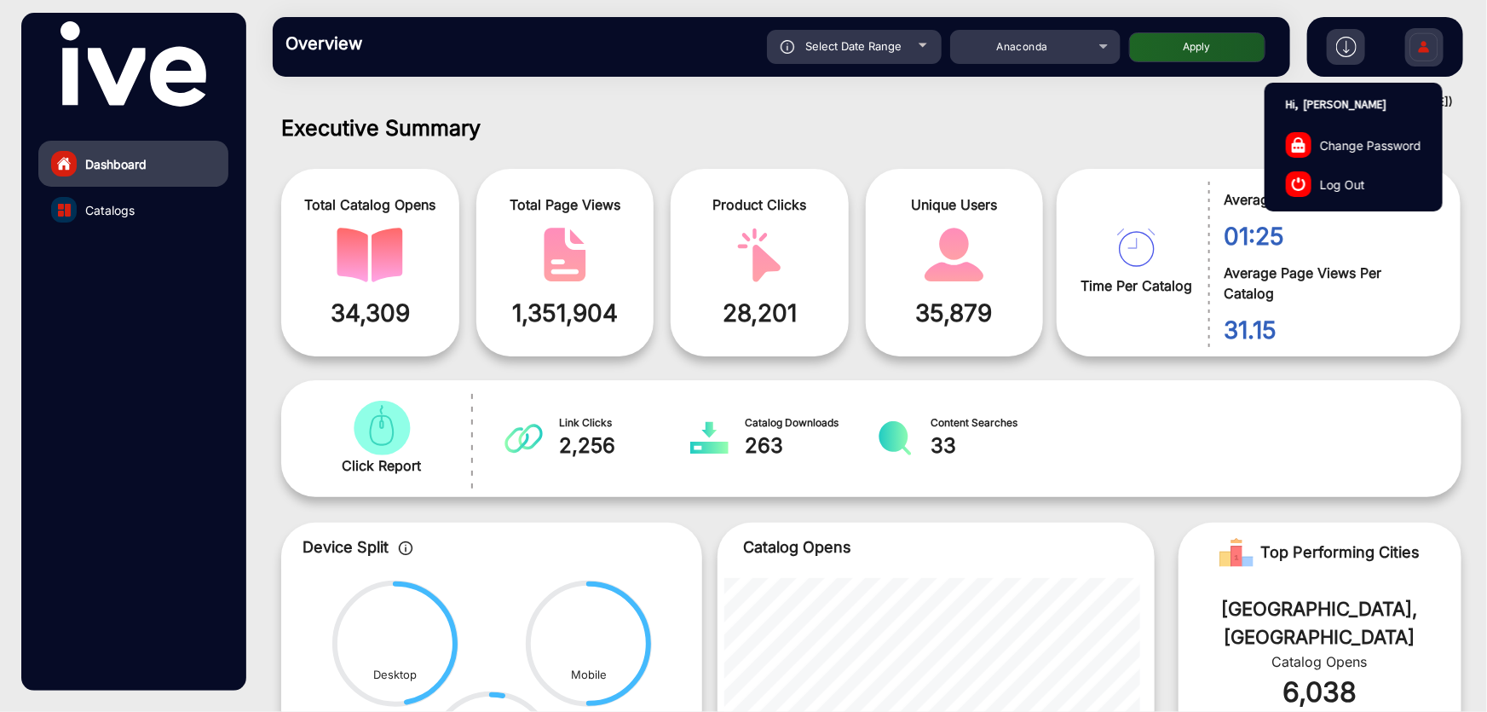
click at [1370, 176] on link "Log Out" at bounding box center [1354, 183] width 176 height 39
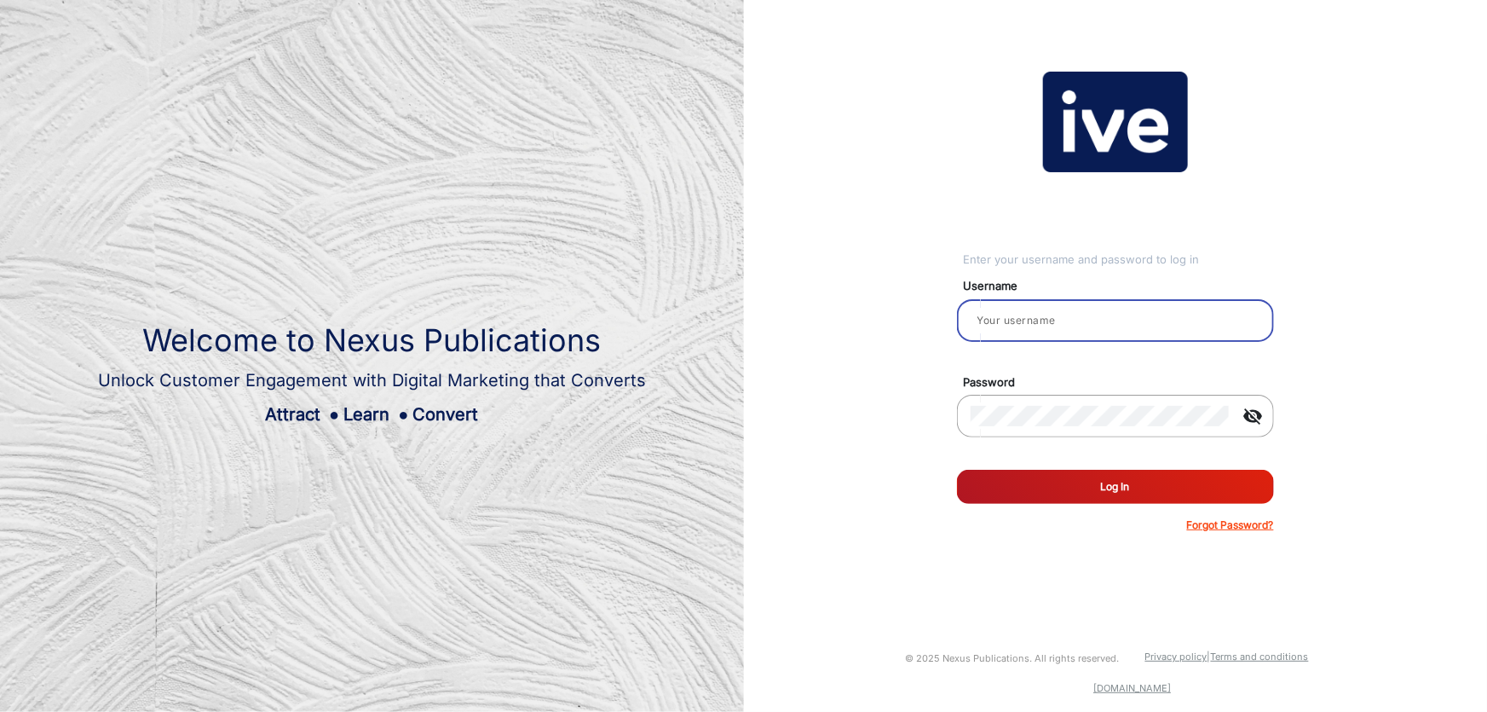
click at [1059, 319] on input "email" at bounding box center [1116, 320] width 290 height 20
type input "[PERSON_NAME]"
click at [1099, 428] on div at bounding box center [1100, 416] width 259 height 48
click at [957, 470] on button "Log In" at bounding box center [1115, 487] width 317 height 34
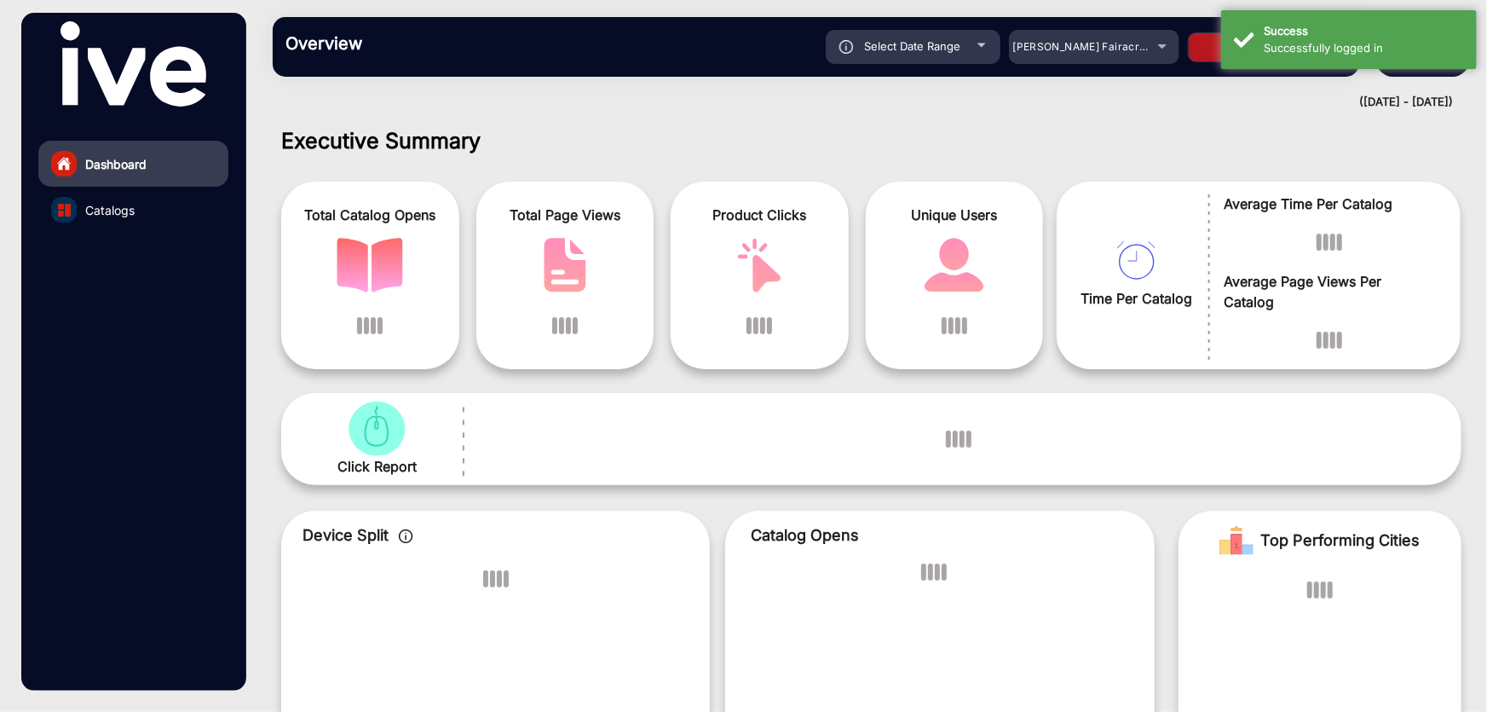
scroll to position [13, 0]
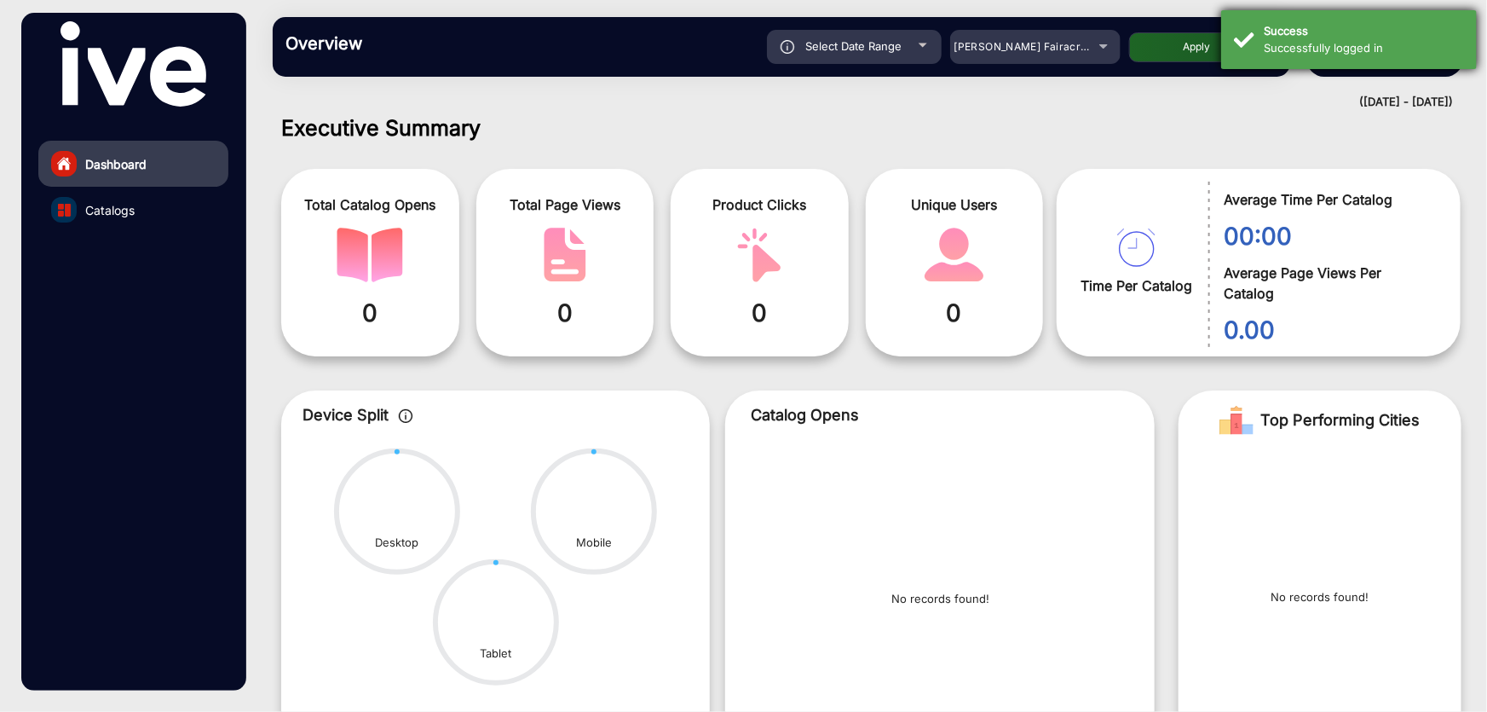
click at [1355, 45] on div "Successfully logged in" at bounding box center [1364, 48] width 200 height 17
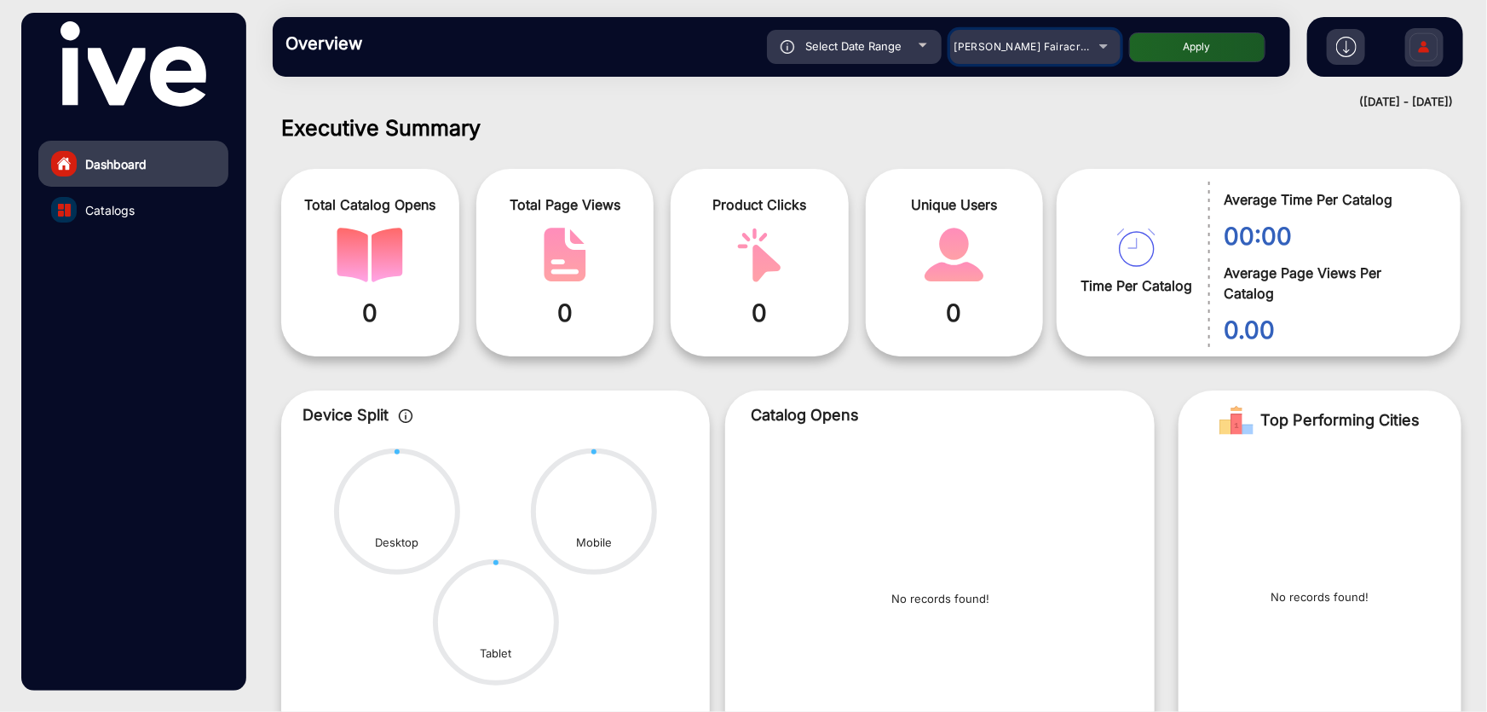
click at [1068, 47] on span "[PERSON_NAME] Fairacre Farms" at bounding box center [1039, 46] width 169 height 13
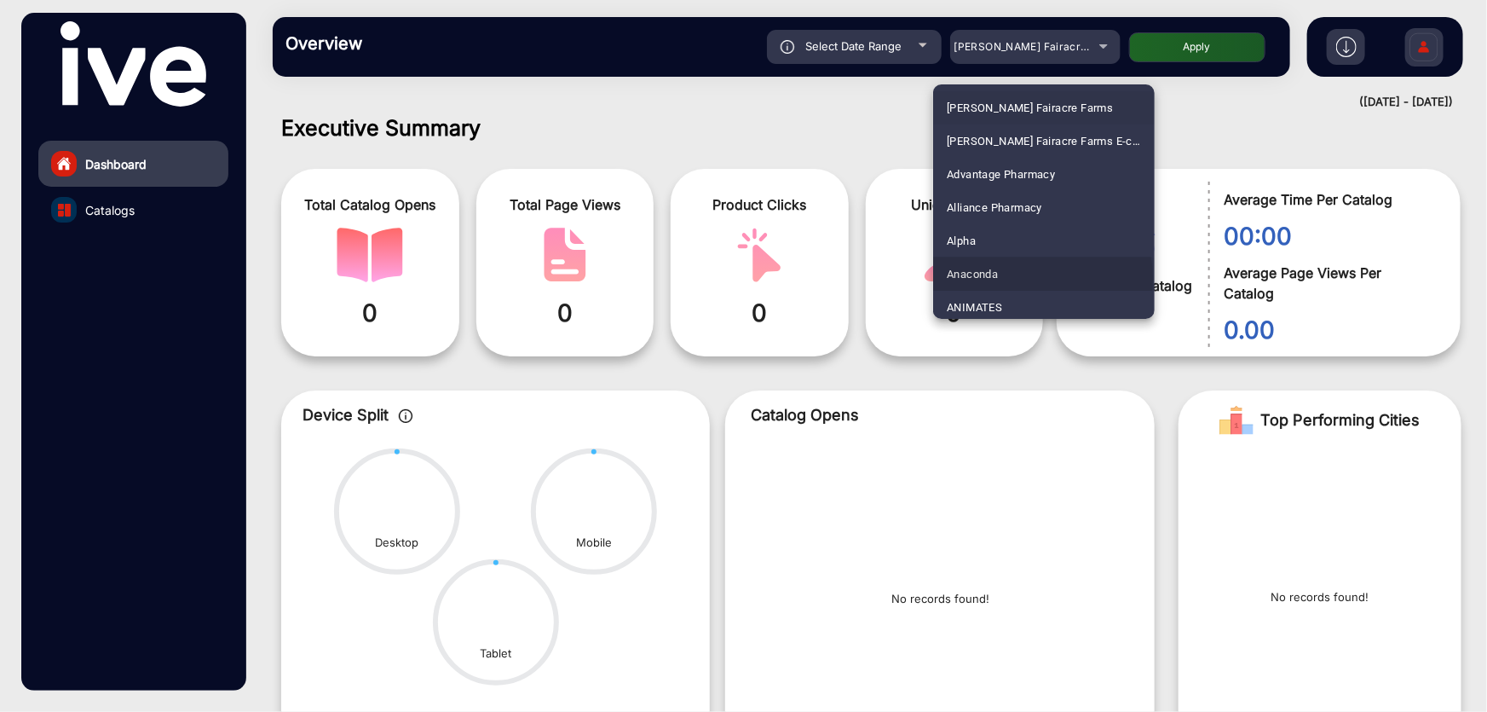
click at [1038, 278] on mat-option "Anaconda" at bounding box center [1044, 273] width 222 height 33
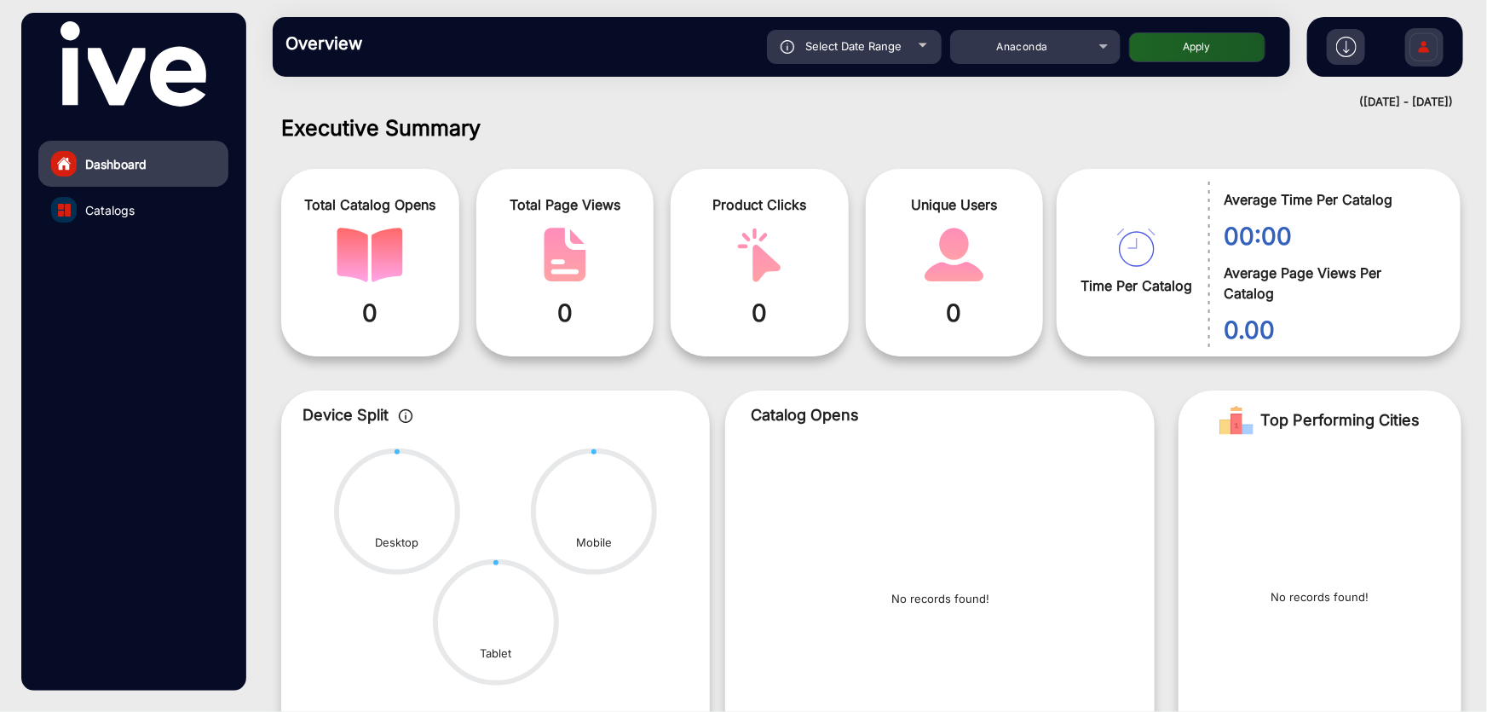
click at [1192, 38] on button "Apply" at bounding box center [1197, 47] width 136 height 30
type input "[DATE]"
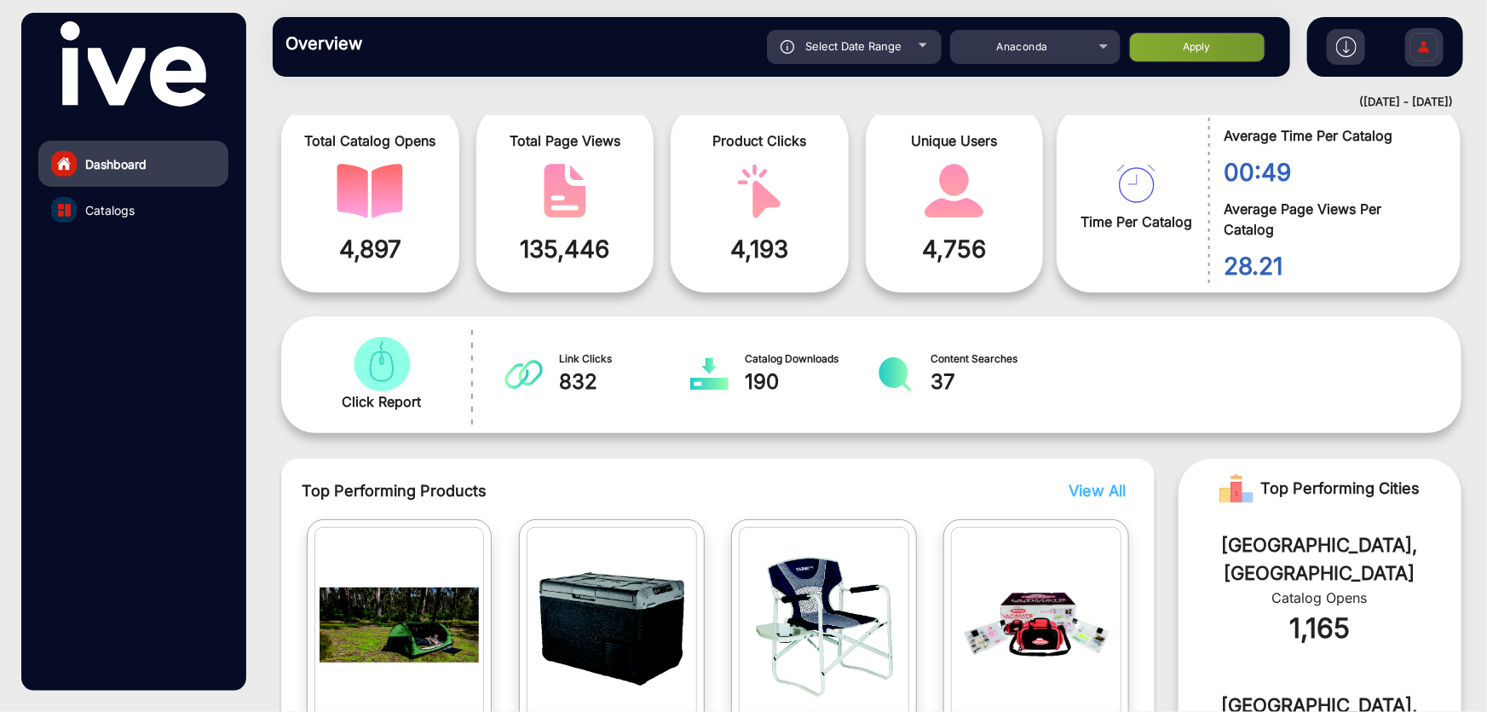
scroll to position [0, 0]
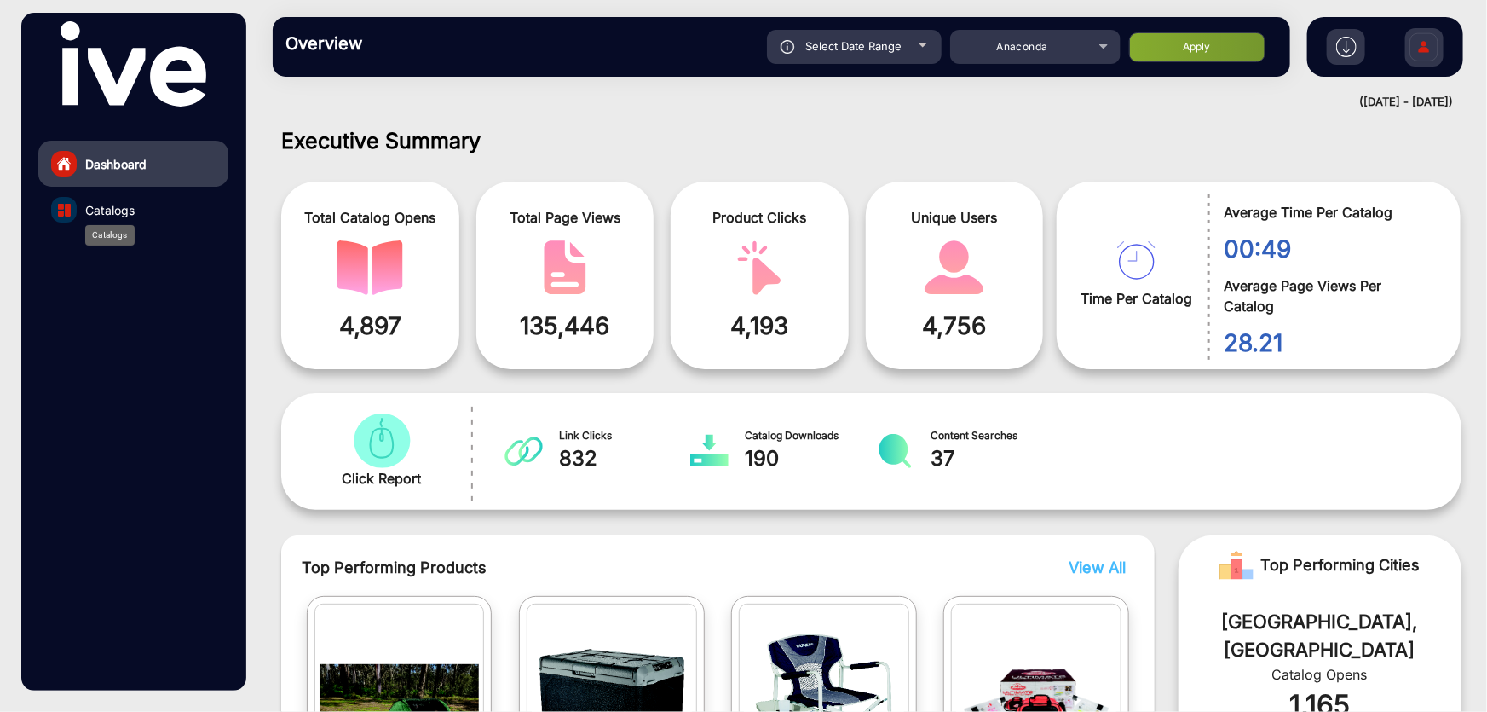
click at [101, 212] on span "Catalogs" at bounding box center [109, 210] width 49 height 18
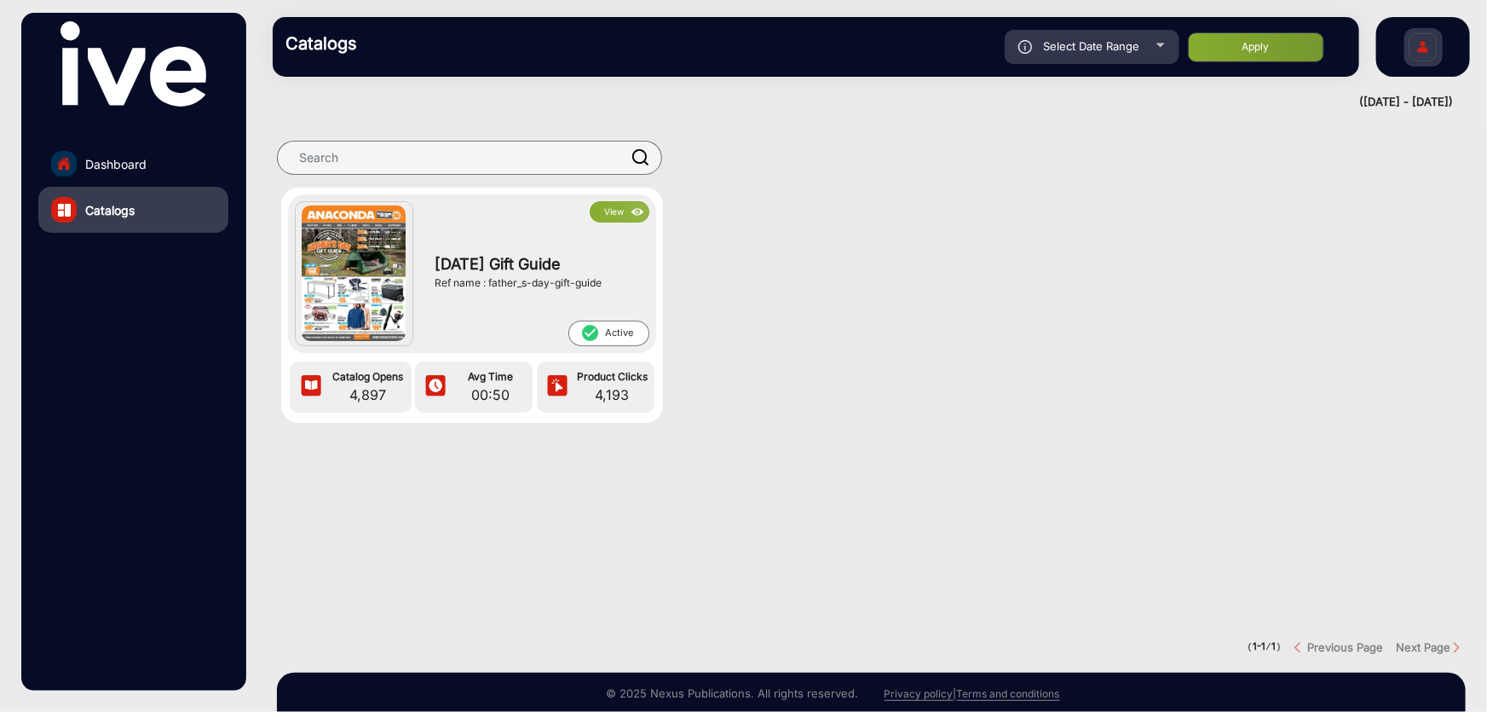
click at [1125, 56] on div "Select Date Range" at bounding box center [1092, 47] width 175 height 34
type input "[DATE]"
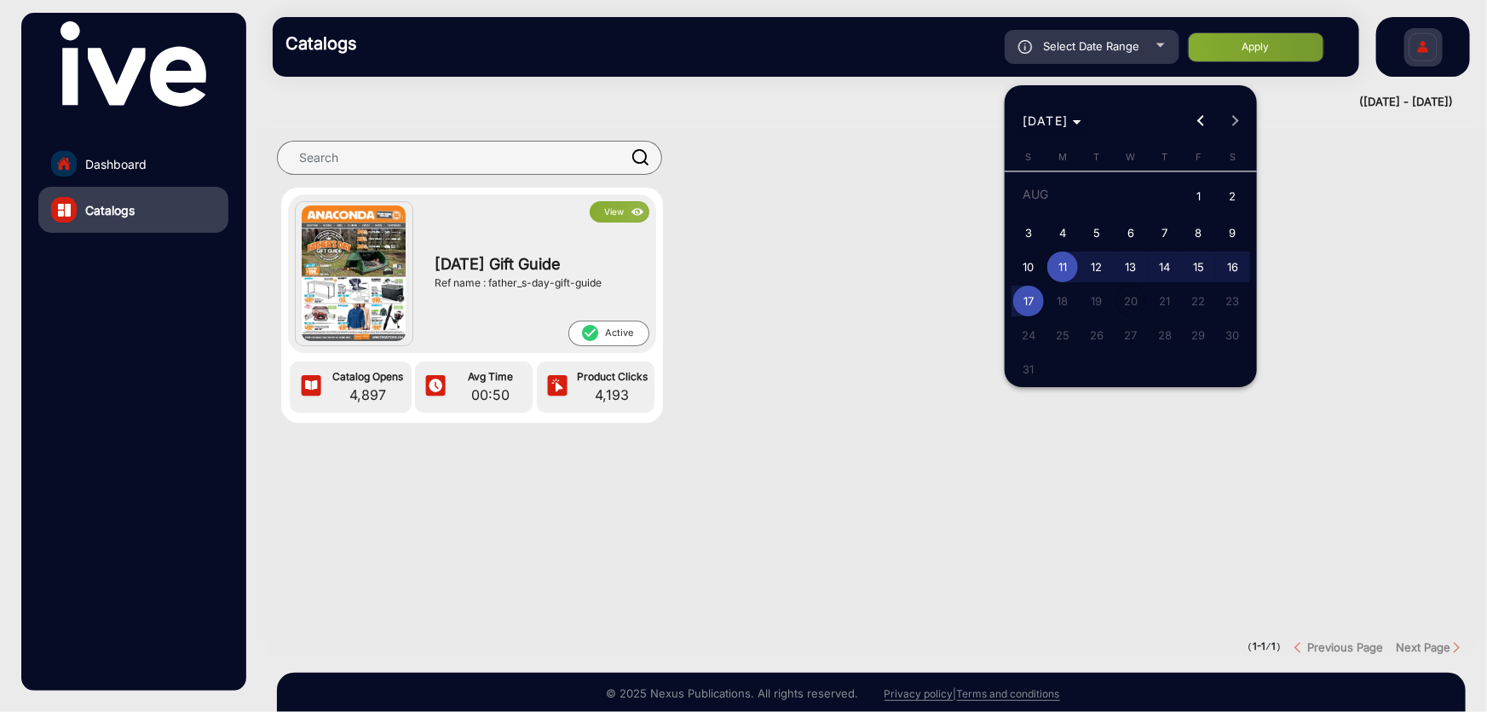
click at [1057, 118] on span "[DATE]" at bounding box center [1046, 120] width 46 height 14
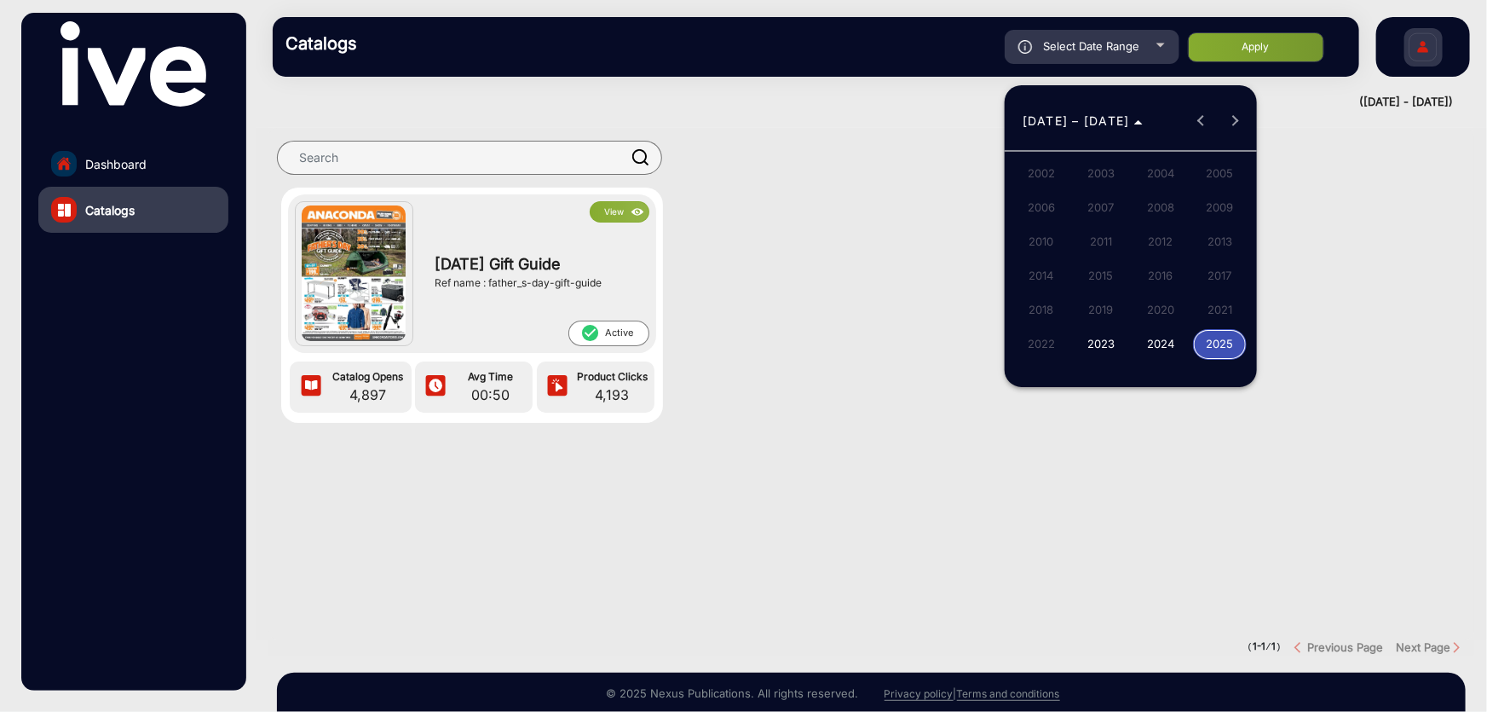
click at [1163, 327] on button "2024" at bounding box center [1161, 344] width 60 height 34
click at [1224, 279] on span "DEC" at bounding box center [1220, 276] width 54 height 31
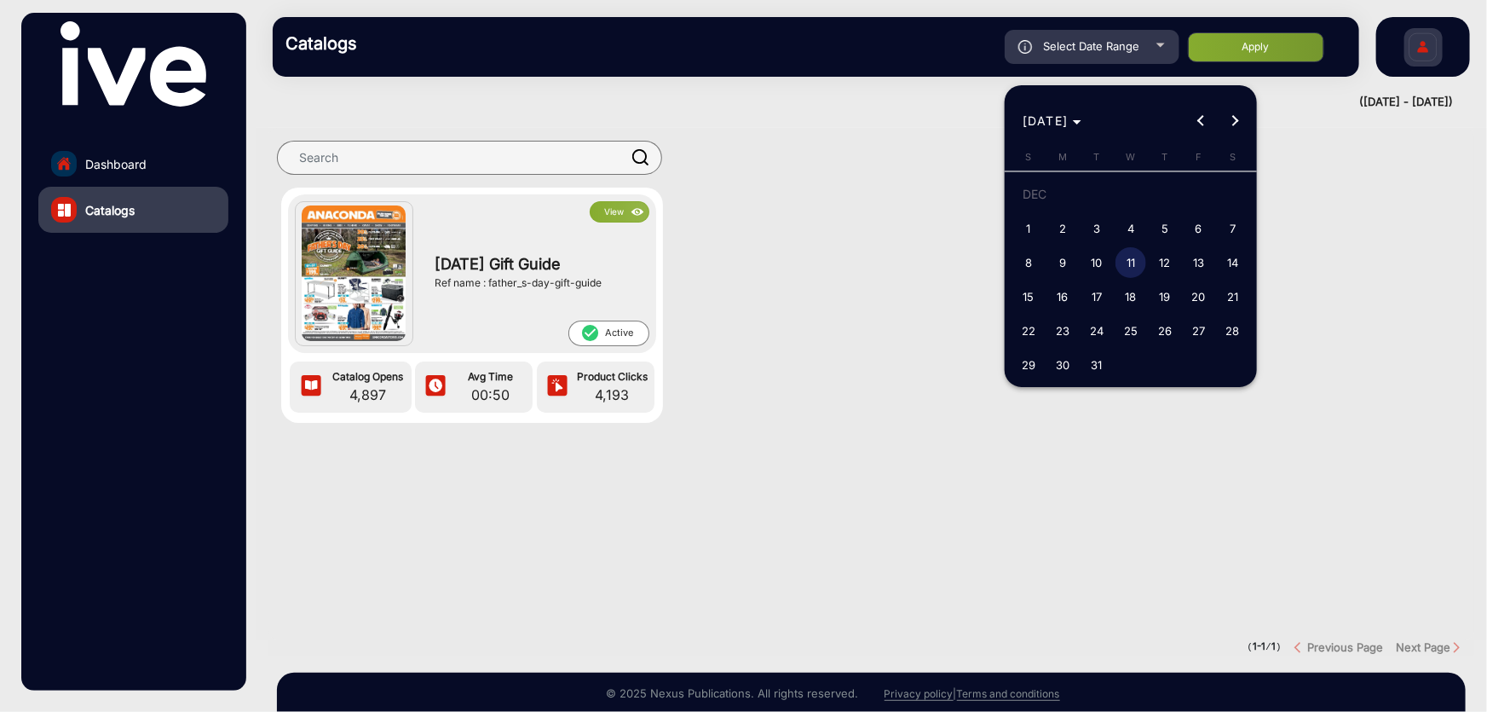
click at [1067, 228] on span "2" at bounding box center [1062, 228] width 31 height 31
type input "[DATE]"
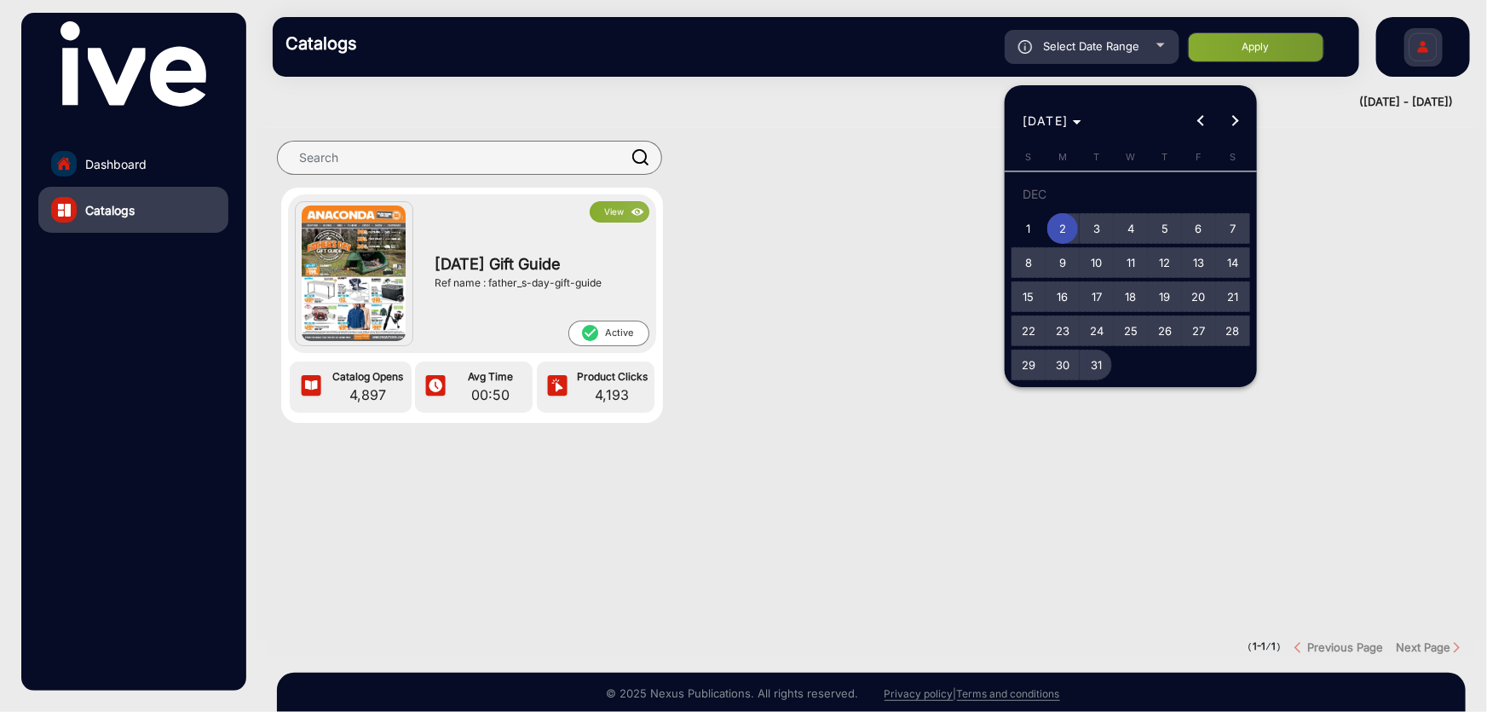
click at [1103, 360] on span "31" at bounding box center [1097, 364] width 31 height 31
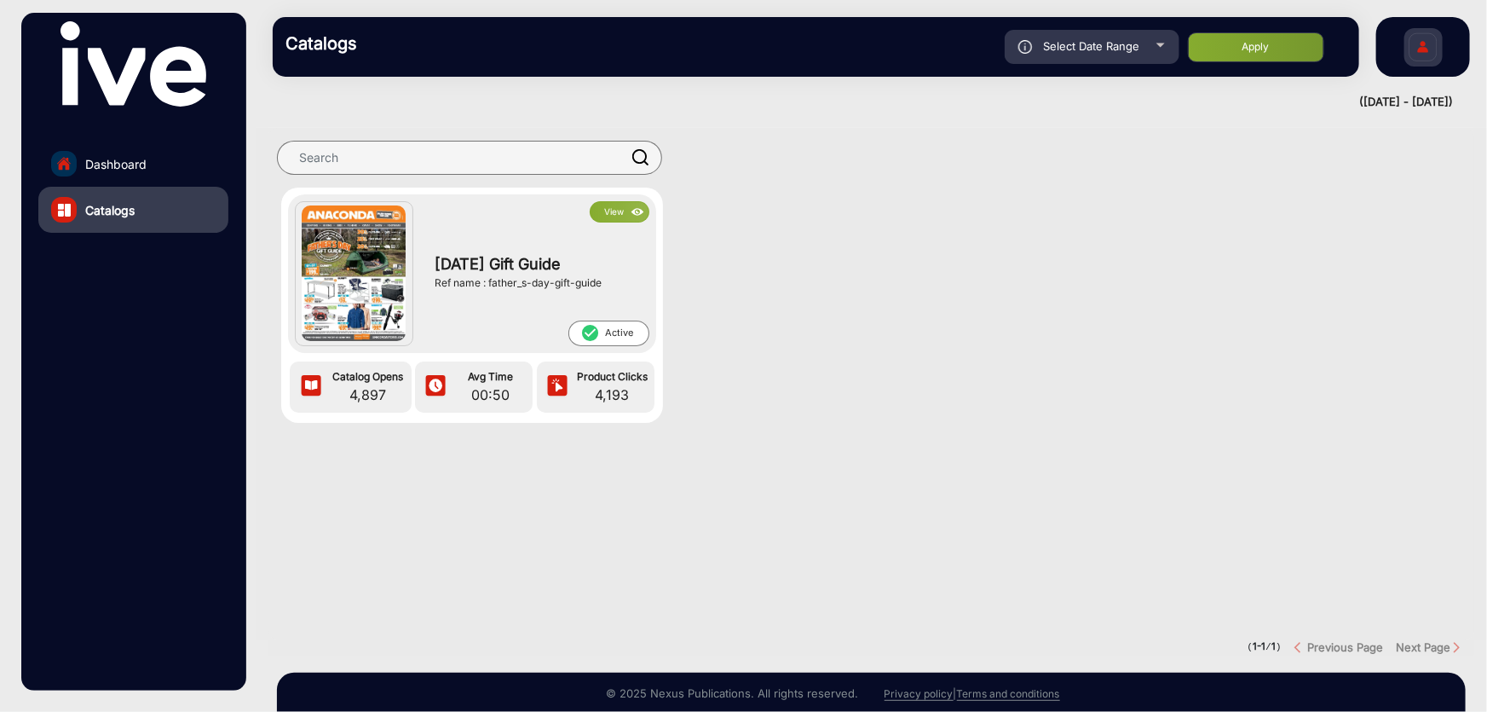
type input "[DATE]"
click at [1280, 47] on button "Apply" at bounding box center [1256, 47] width 136 height 30
type input "[DATE]"
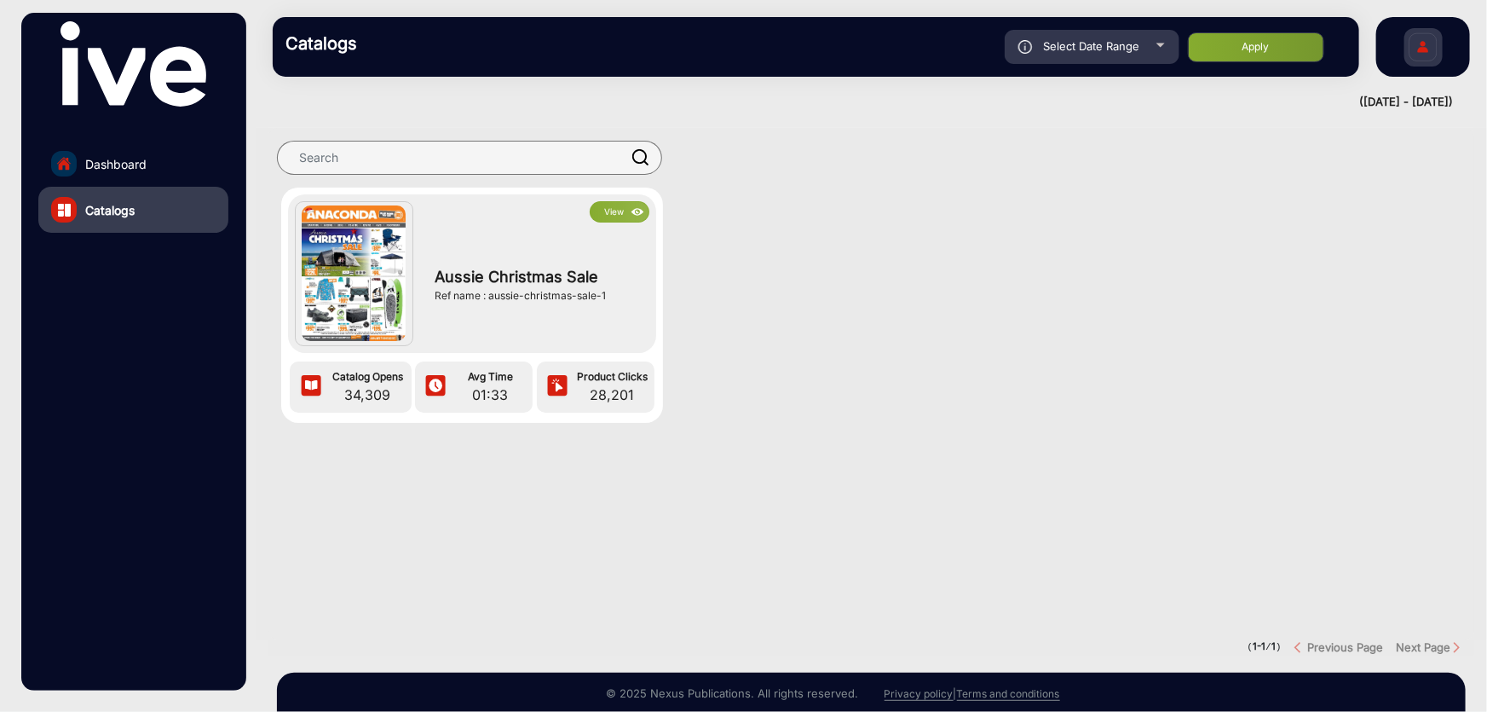
click at [633, 211] on img at bounding box center [638, 212] width 20 height 19
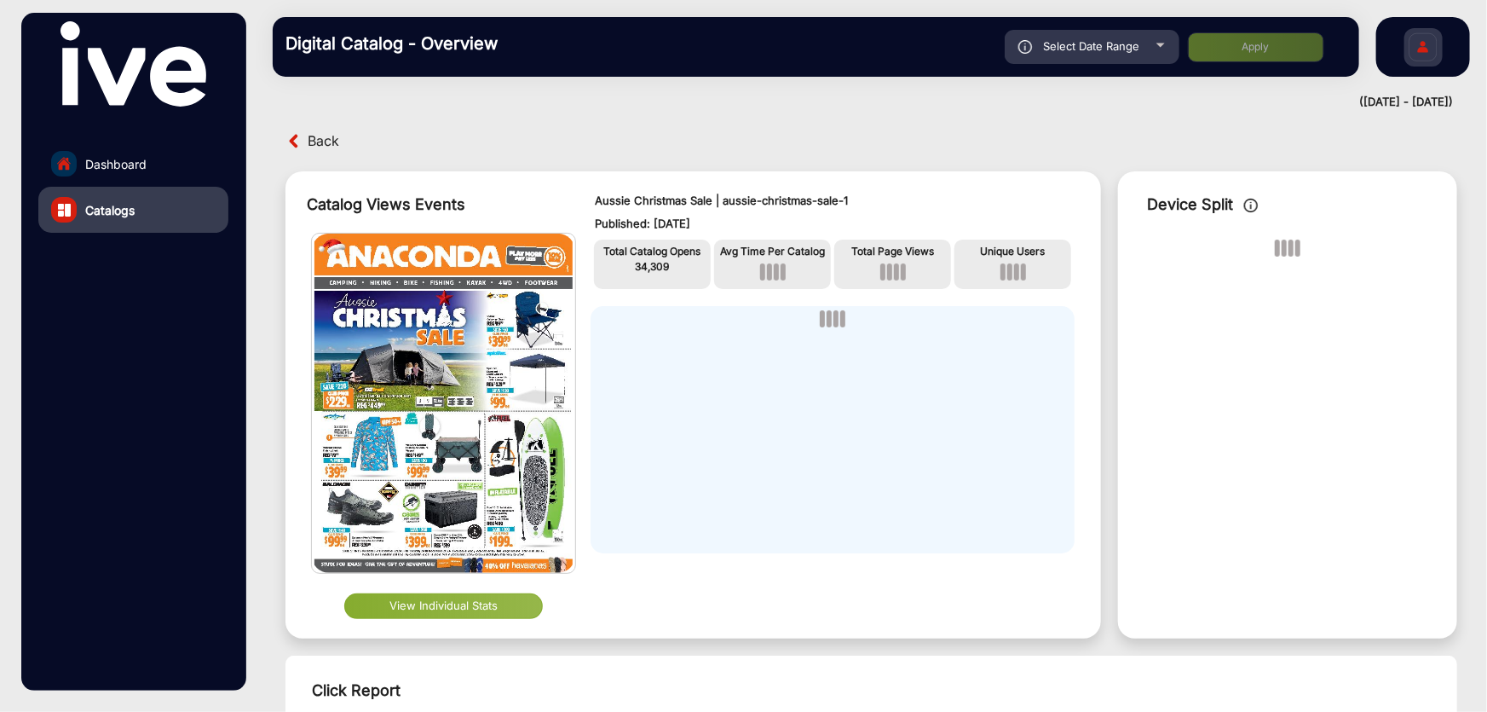
scroll to position [13, 0]
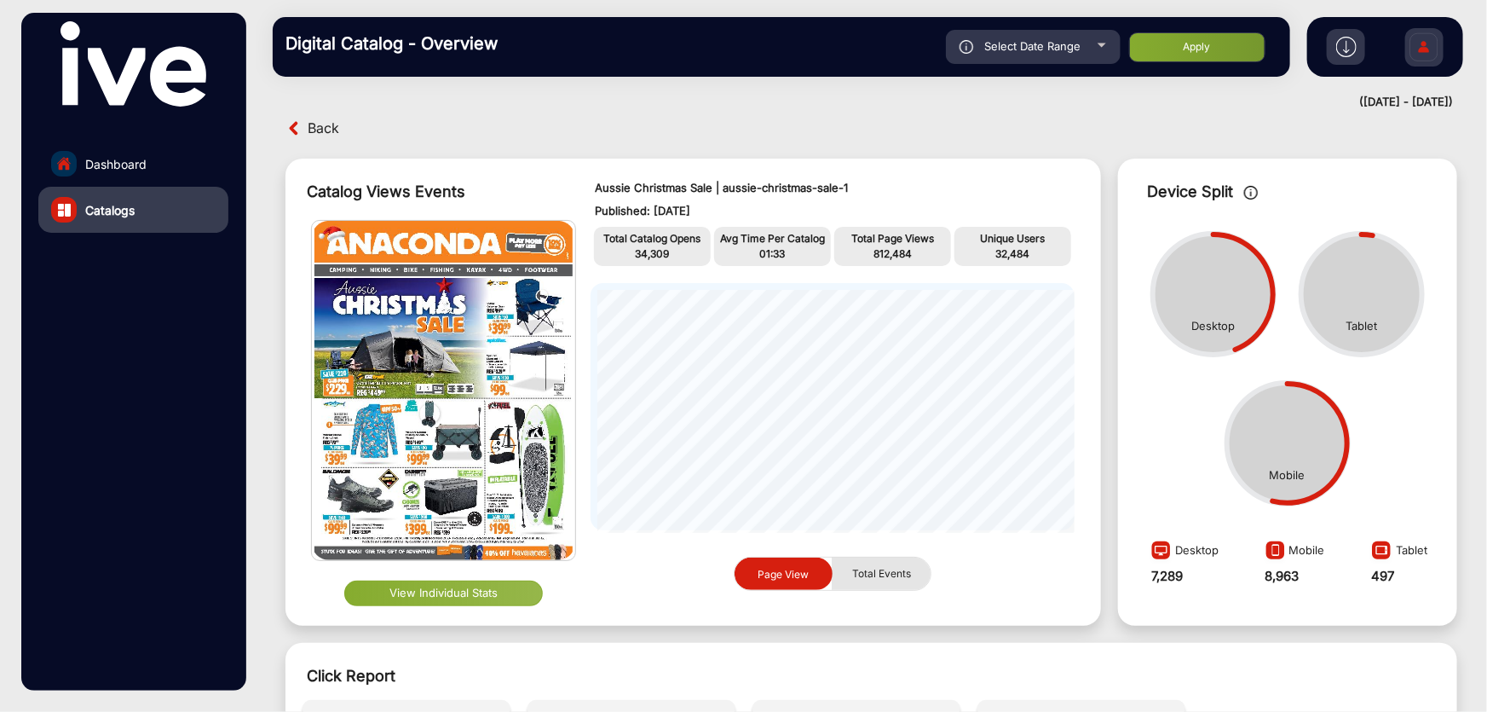
click at [879, 563] on span "Total Events" at bounding box center [881, 573] width 79 height 32
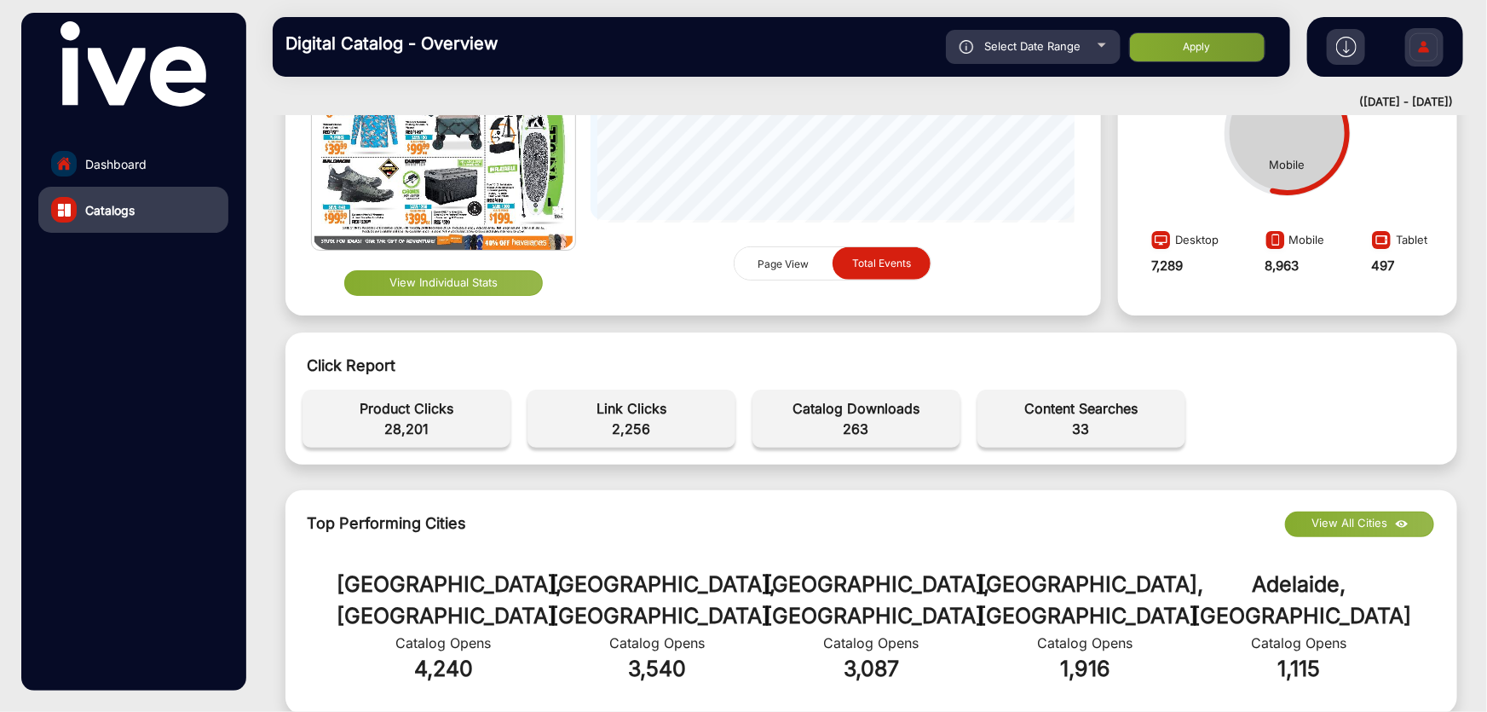
click at [799, 251] on span "Page View" at bounding box center [784, 263] width 72 height 33
click at [877, 251] on span "Total Events" at bounding box center [881, 263] width 79 height 32
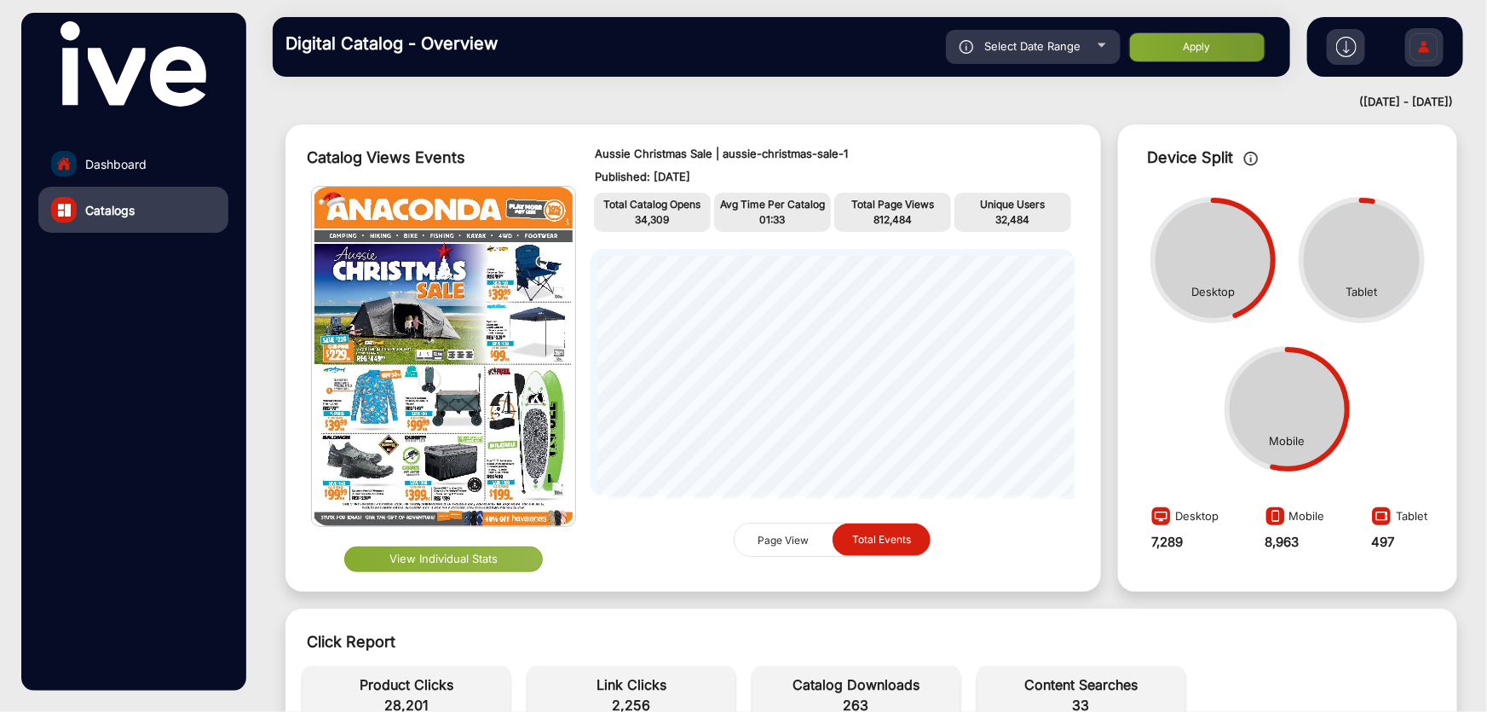
scroll to position [0, 0]
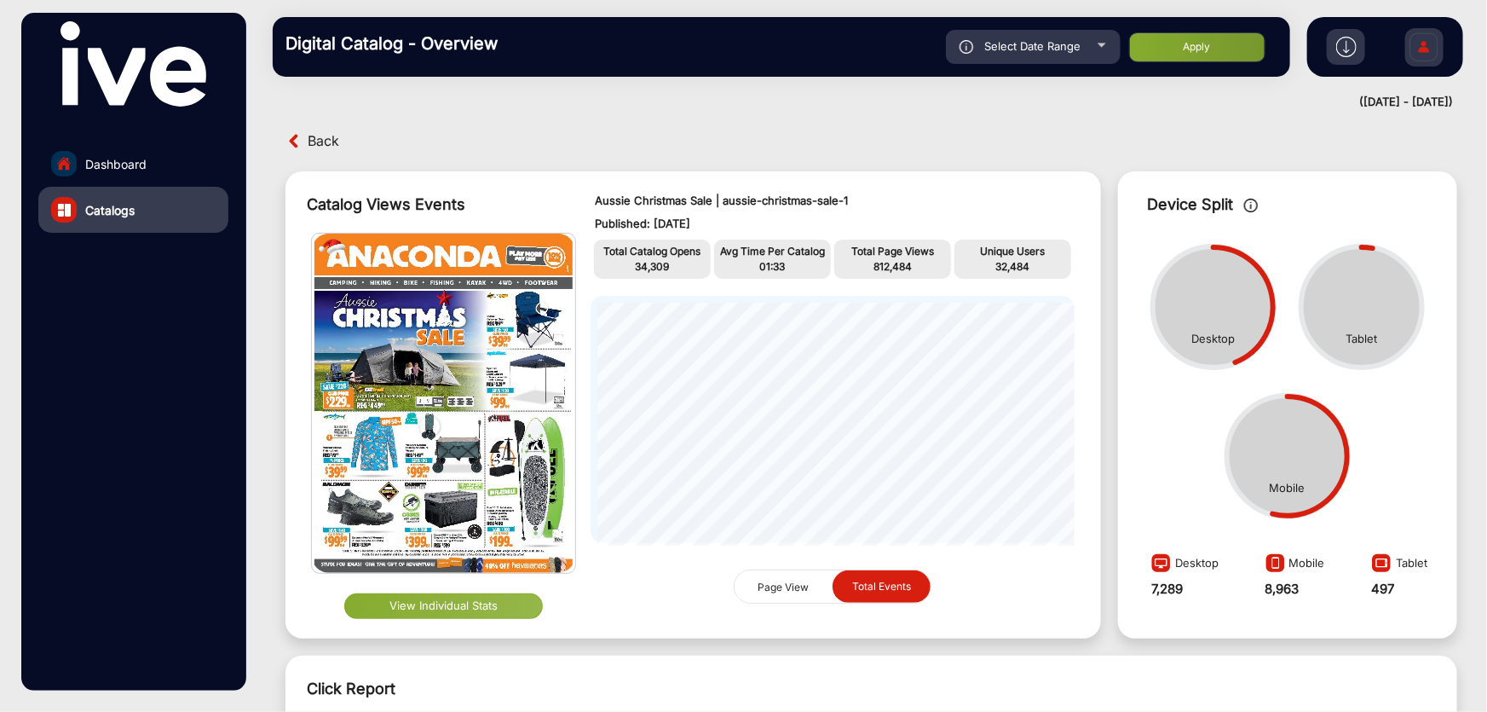
click at [509, 609] on button "View Individual Stats" at bounding box center [443, 606] width 199 height 26
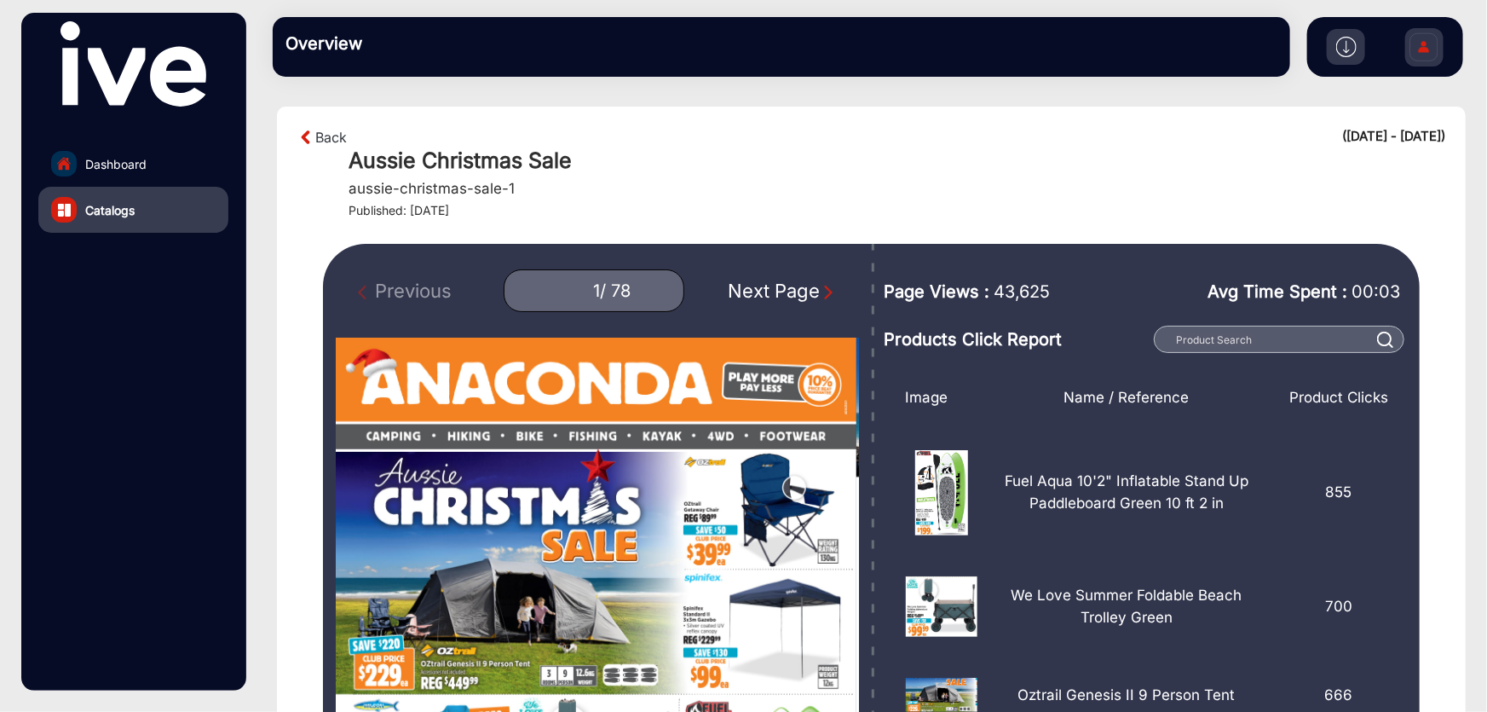
click at [1411, 45] on img at bounding box center [1424, 50] width 36 height 60
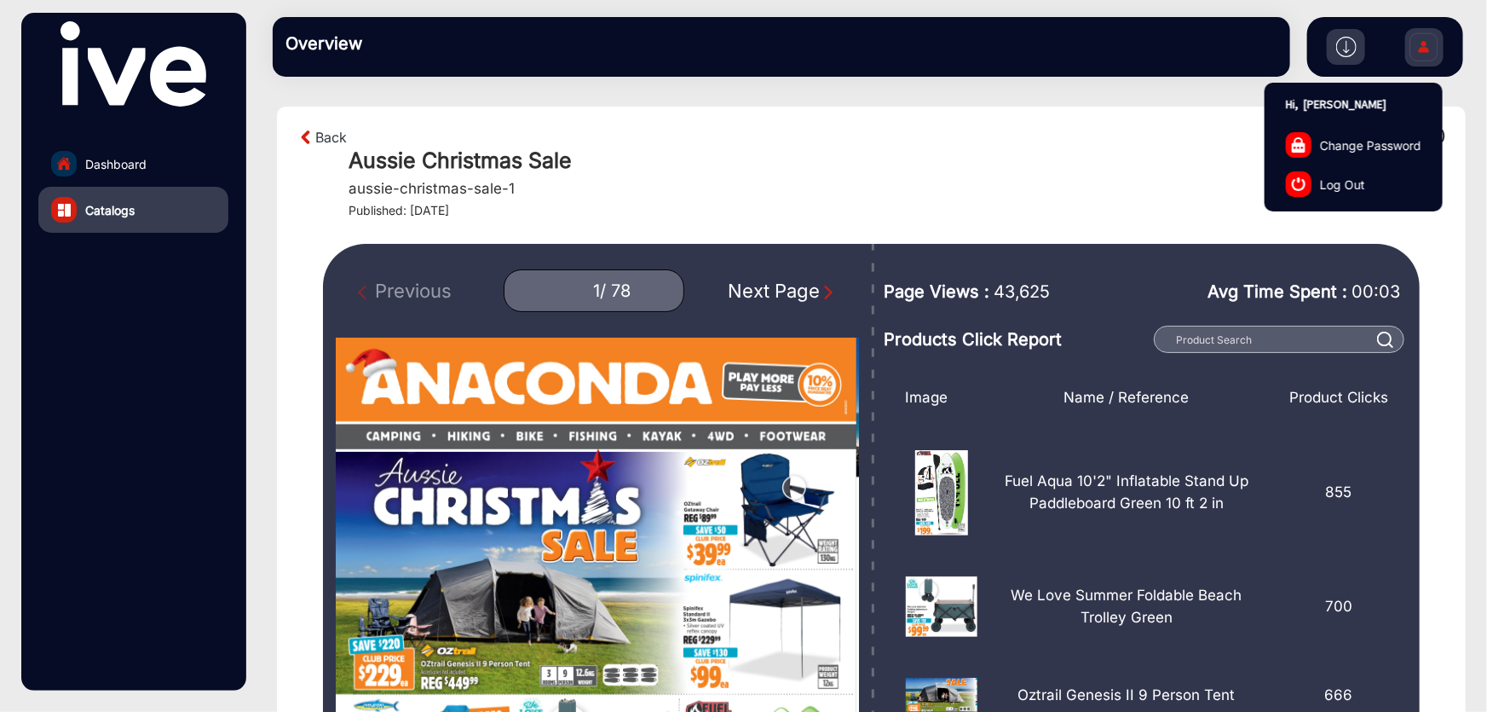
click at [1375, 178] on link "Log Out" at bounding box center [1354, 183] width 176 height 39
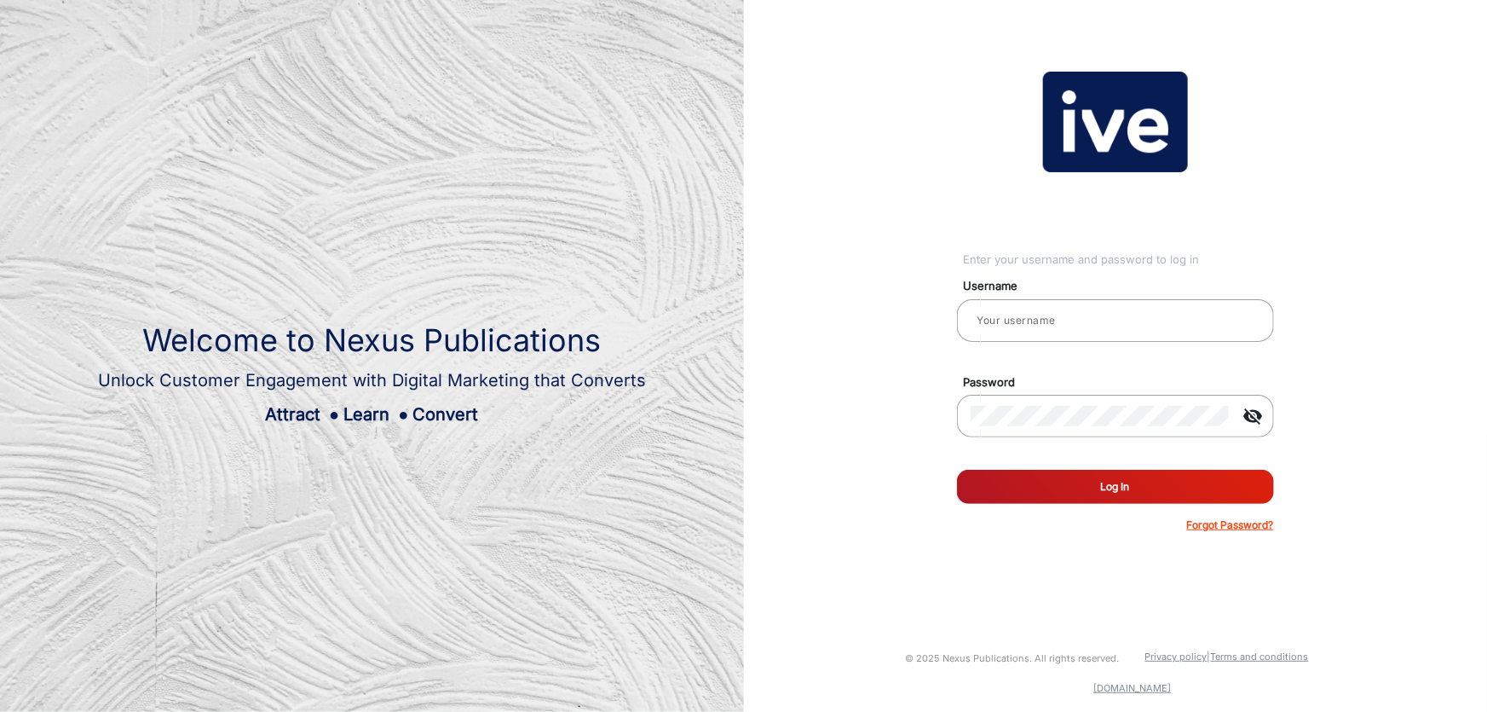
click at [911, 208] on div "Enter your username and password to log in Username Password visibility_off Rem…" at bounding box center [1116, 302] width 770 height 605
